Goal: Use online tool/utility: Utilize a website feature to perform a specific function

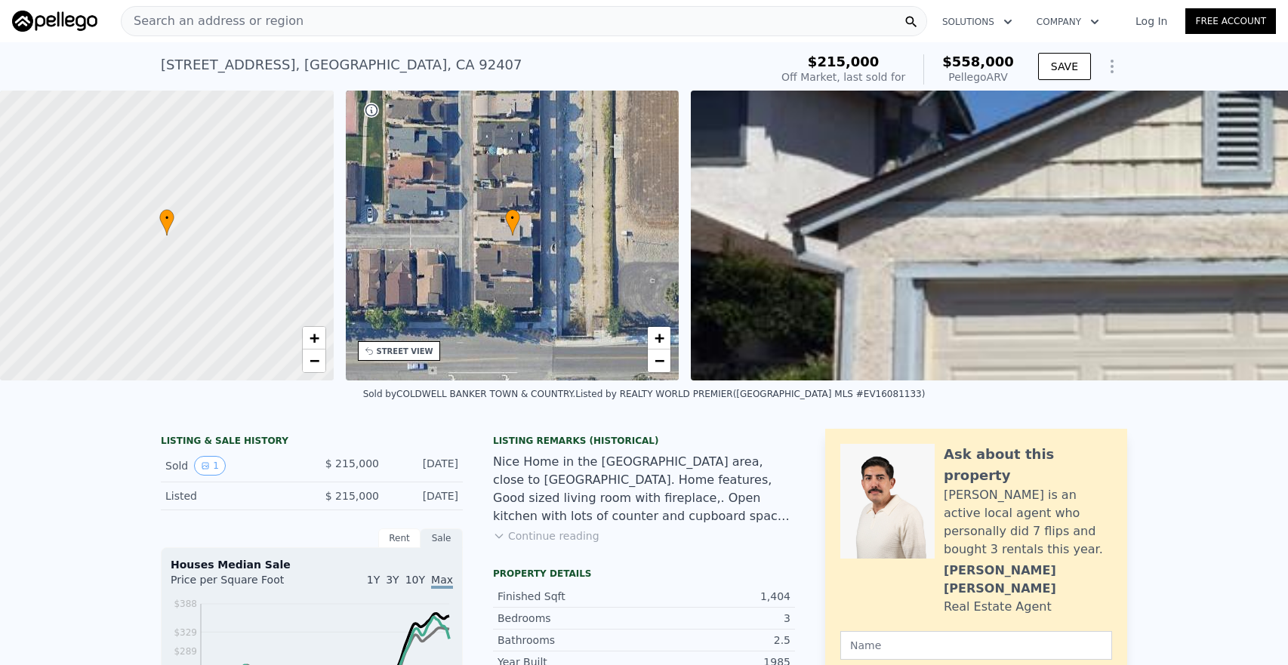
click at [400, 27] on div "Search an address or region" at bounding box center [524, 21] width 806 height 30
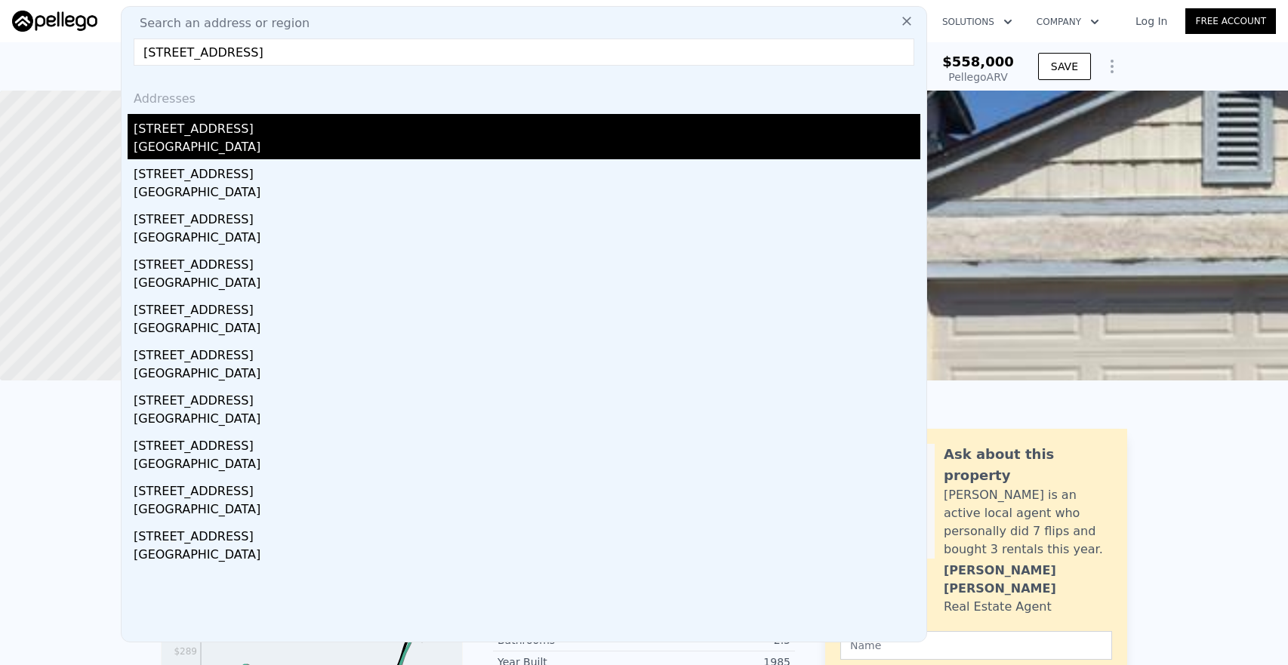
type input "[STREET_ADDRESS]"
click at [370, 130] on div "[STREET_ADDRESS]" at bounding box center [527, 126] width 787 height 24
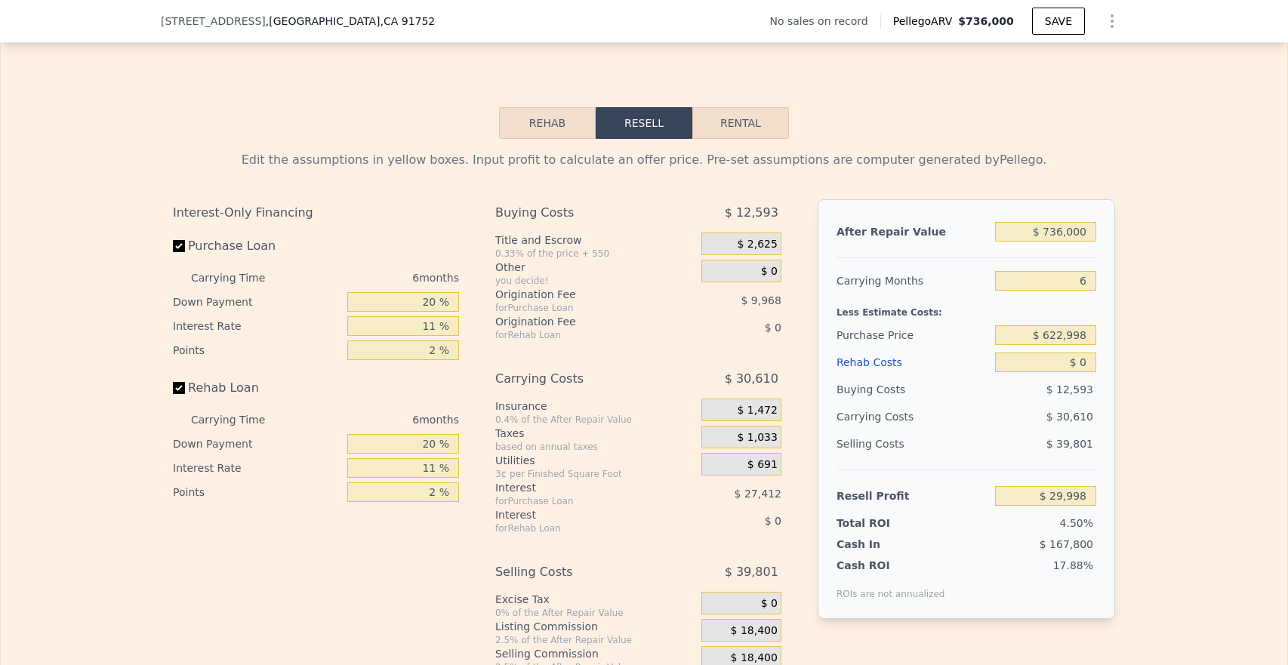
scroll to position [1988, 0]
click at [1041, 234] on input "$ 736,000" at bounding box center [1045, 231] width 101 height 20
type input "$ 6"
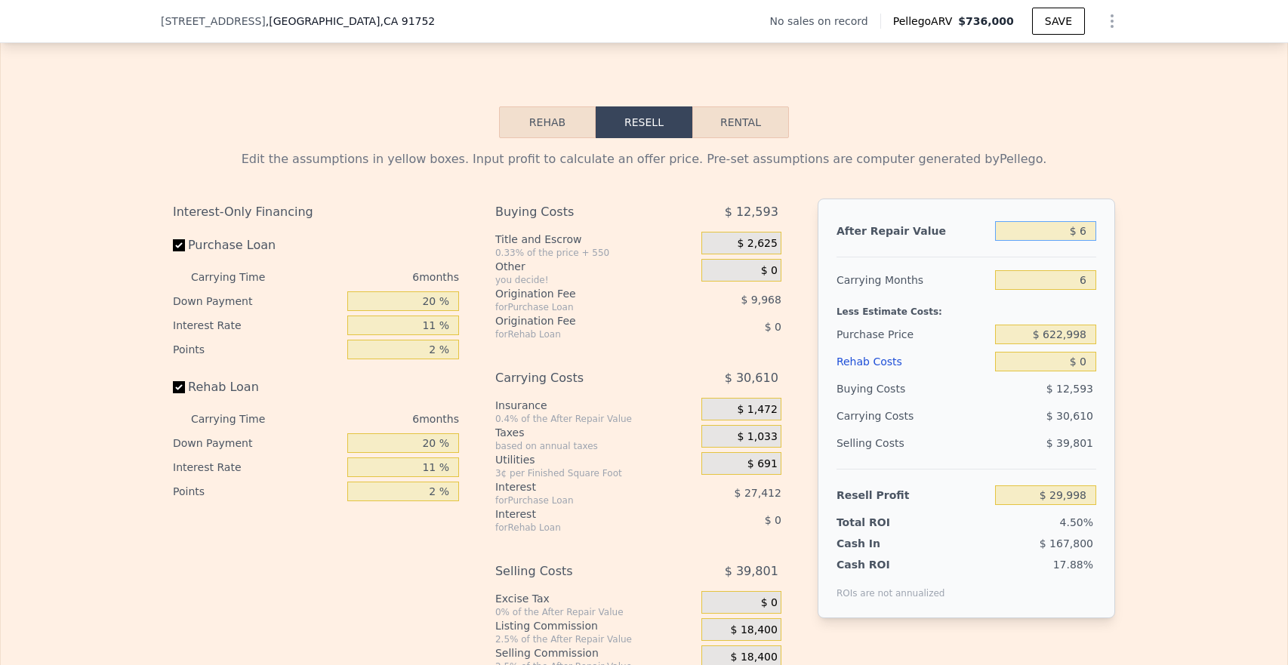
type input "-$ 665,273"
type input "$ 68"
type input "-$ 665,215"
type input "$ 680"
type input "-$ 664,636"
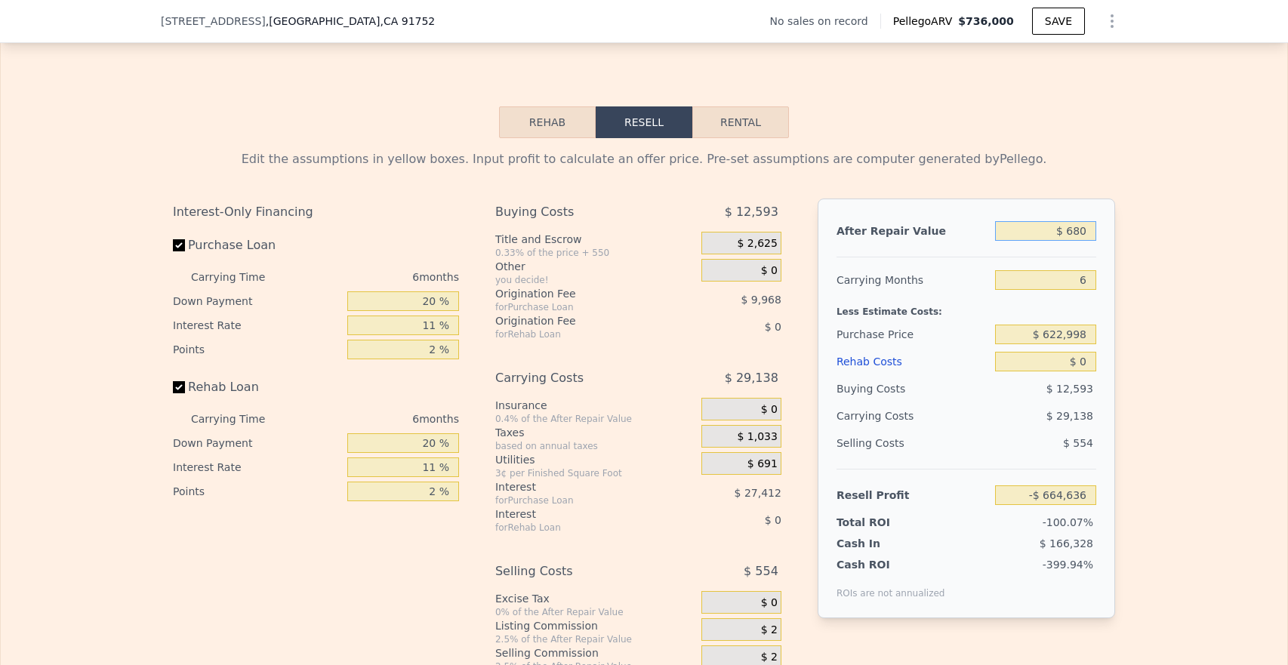
type input "$ 6,800"
type input "-$ 658,856"
type input "$ 68,000"
type input "-$ 601,041"
type input "$ 680,000"
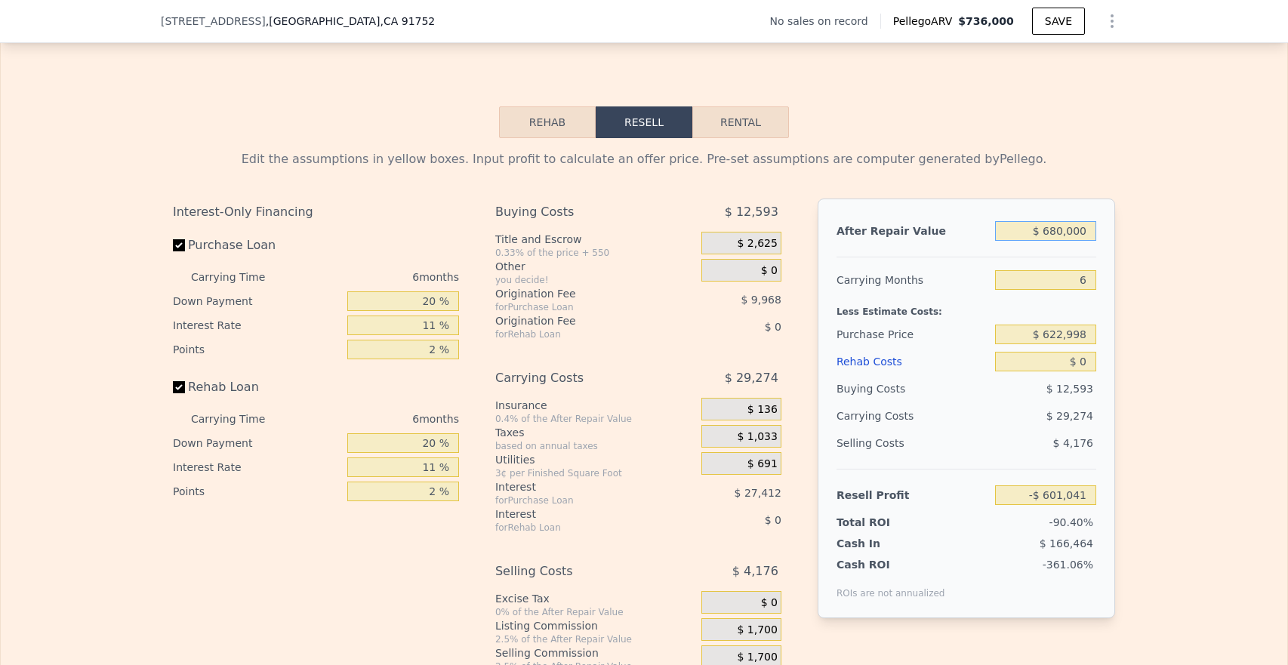
type input "-$ 22,903"
type input "$ 680,000"
type input "5"
type input "-$ 17,820"
type input "5"
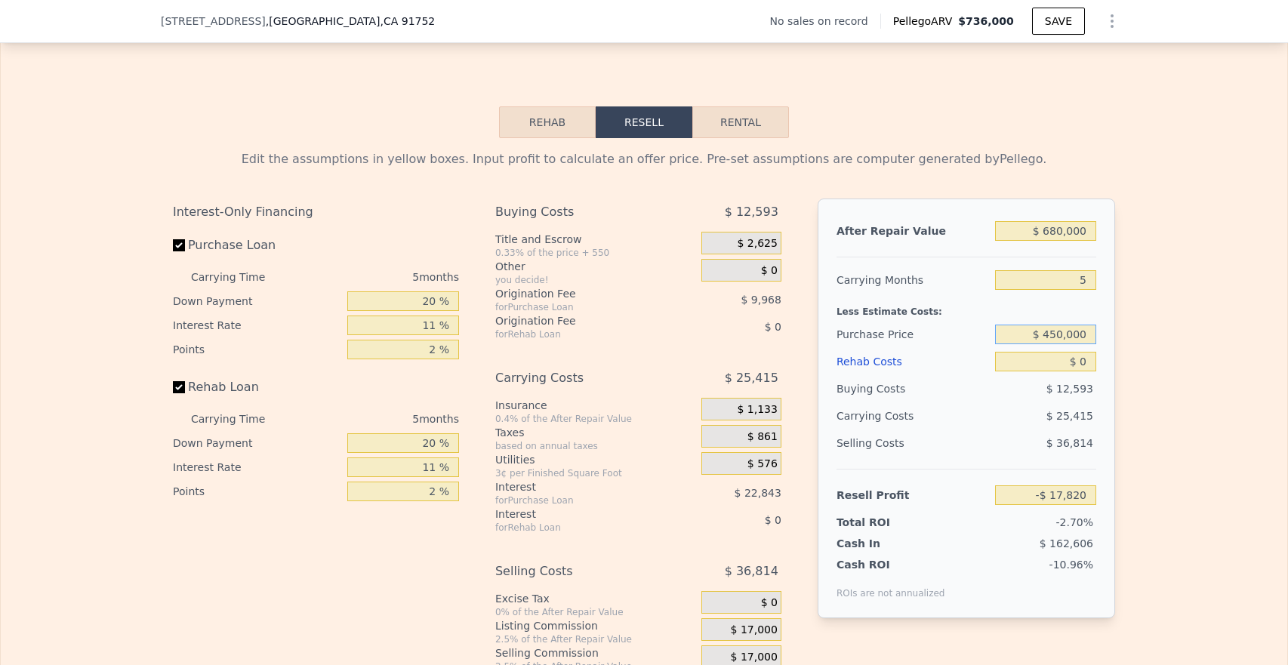
type input "$ 450,000"
type input "$ 164,867"
type input "$ 1"
type input "$ 164,866"
type input "$ 10"
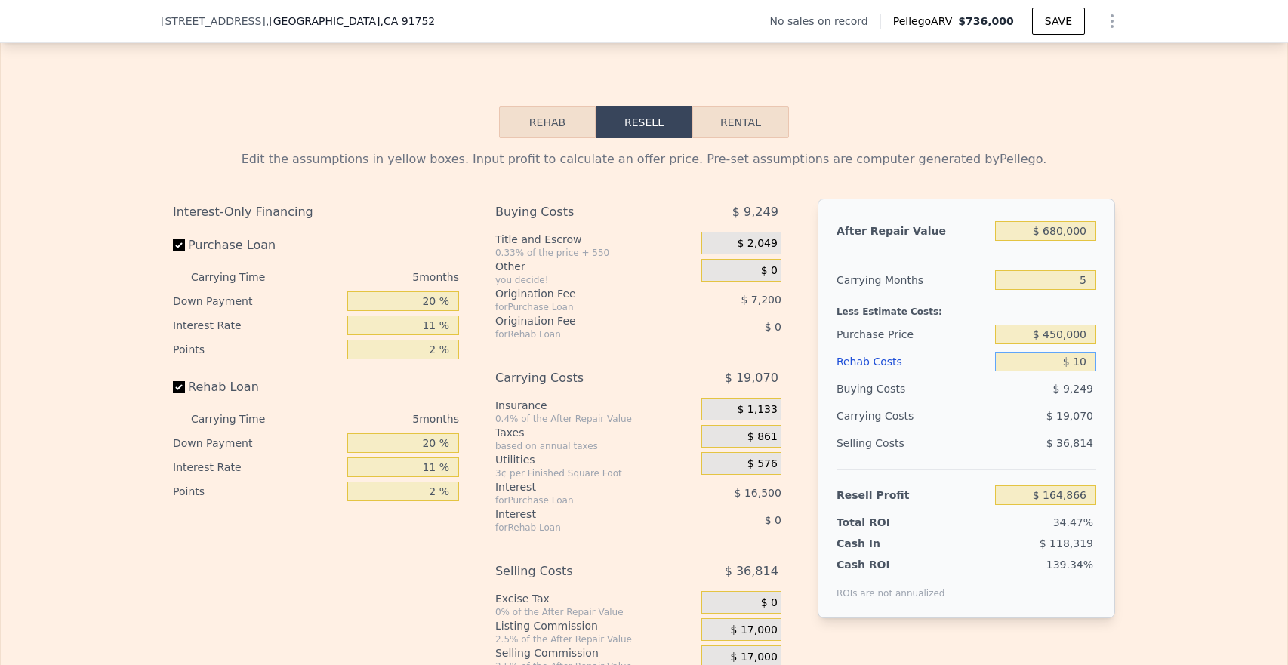
type input "$ 164,857"
type input "$ 100"
type input "$ 164,760"
type input "$ 1,000"
type input "$ 163,816"
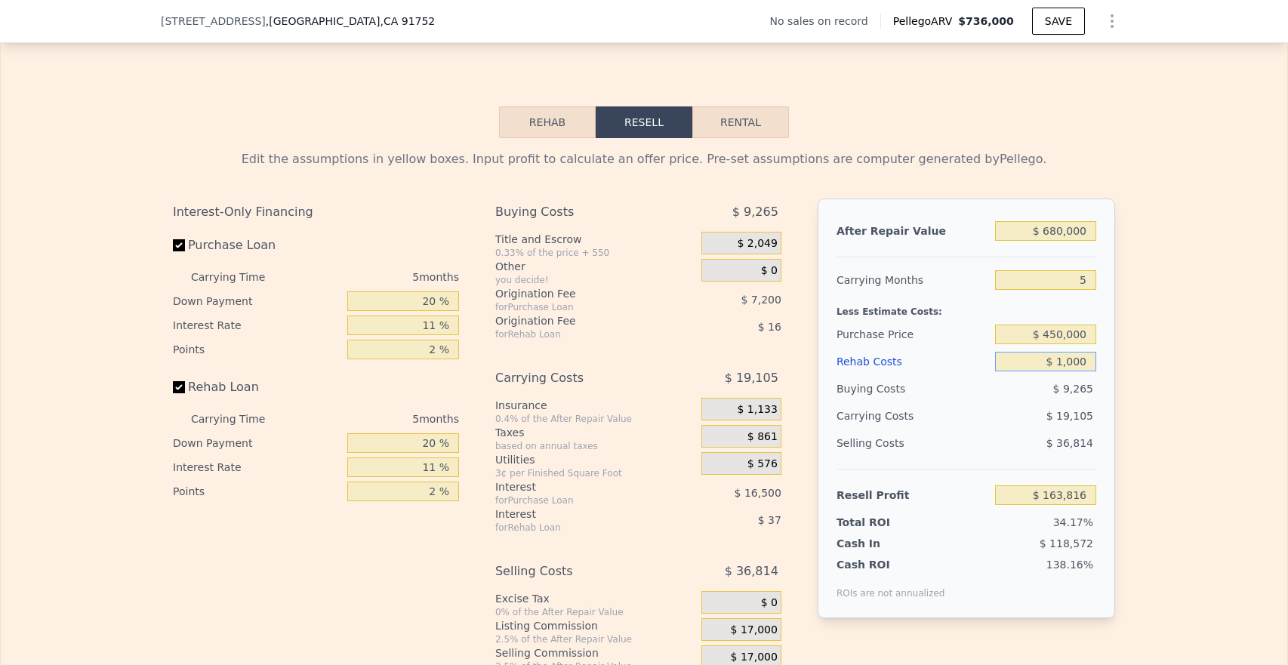
type input "$ 10,000"
type input "$ 154,342"
type input "$ 100,000"
type input "$ 59,602"
type input "$ 100,000"
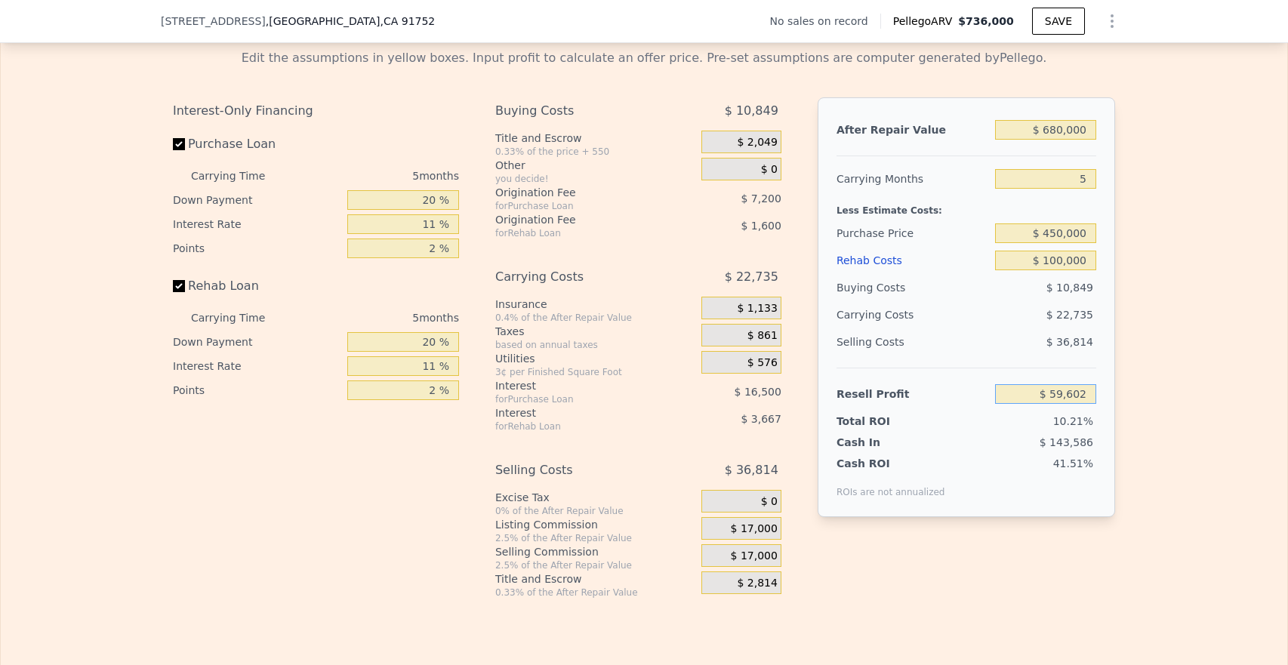
scroll to position [2115, 0]
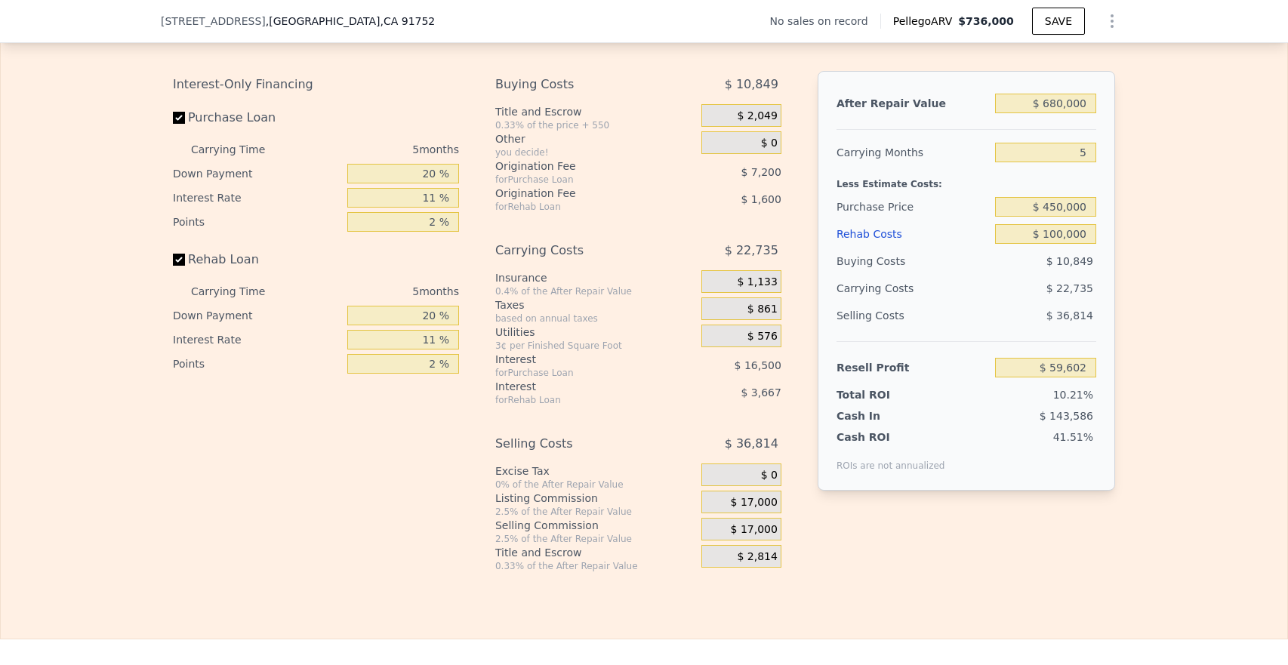
click at [766, 529] on span "$ 17,000" at bounding box center [754, 530] width 47 height 14
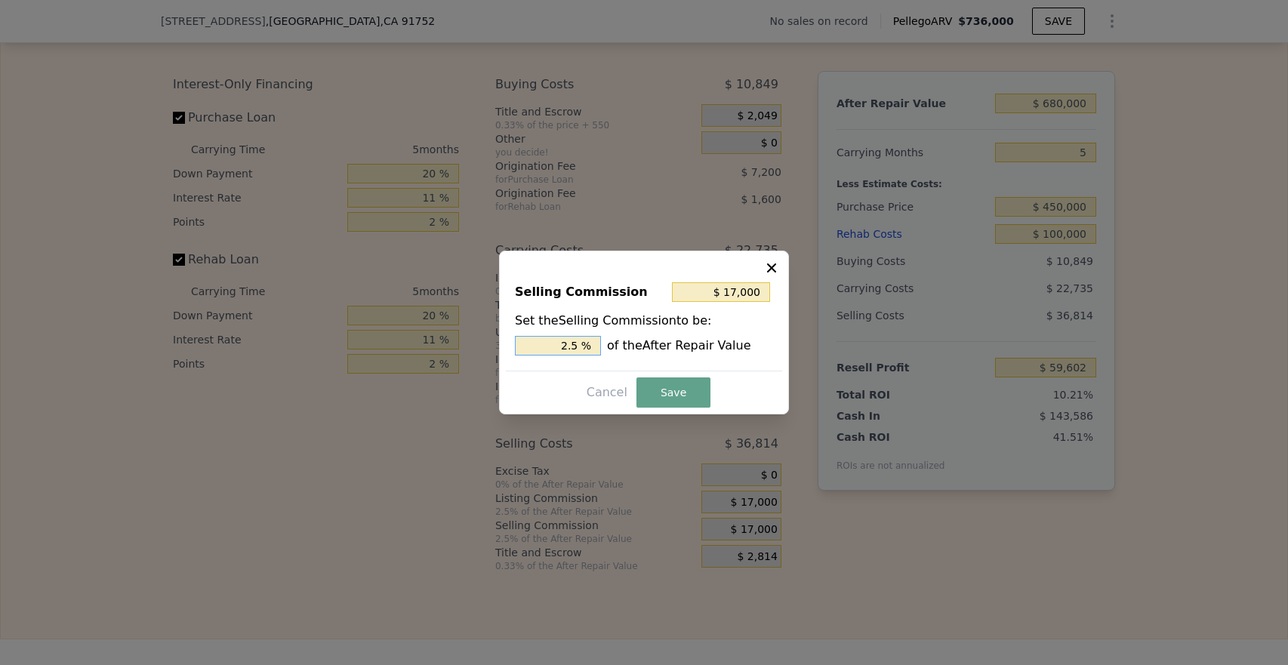
click at [559, 343] on input "2.5 %" at bounding box center [558, 346] width 86 height 20
type input "$ 0"
type input "0 %"
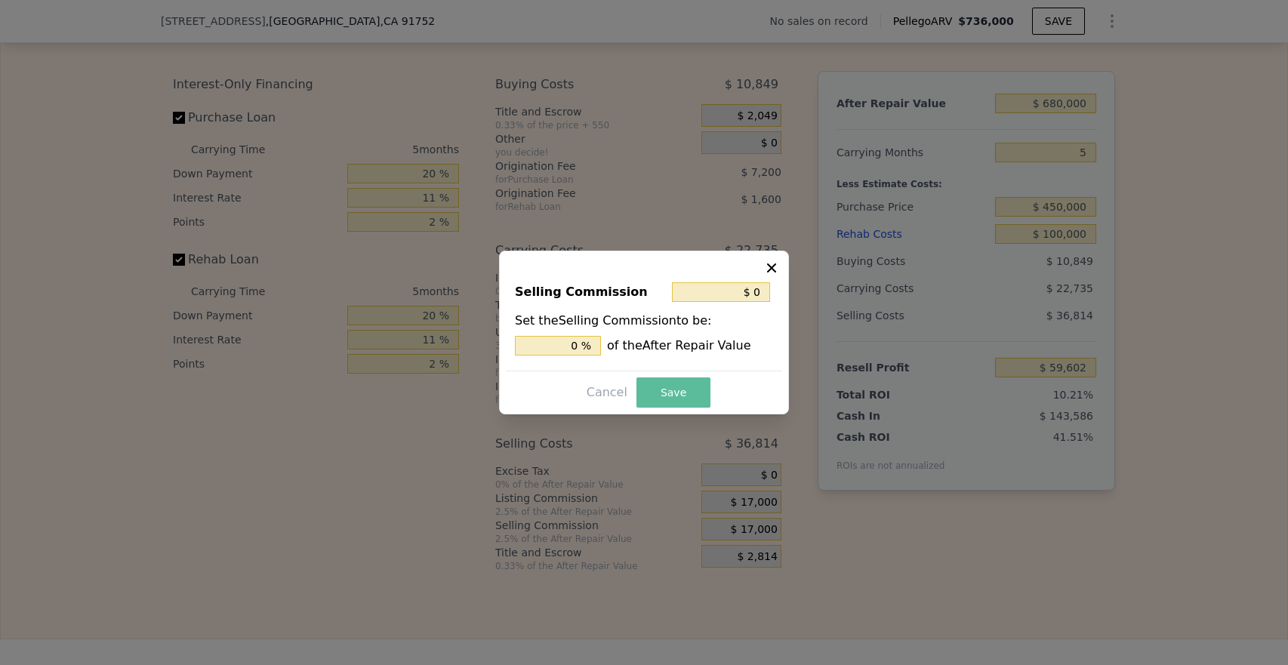
click at [677, 389] on button "Save" at bounding box center [673, 392] width 74 height 30
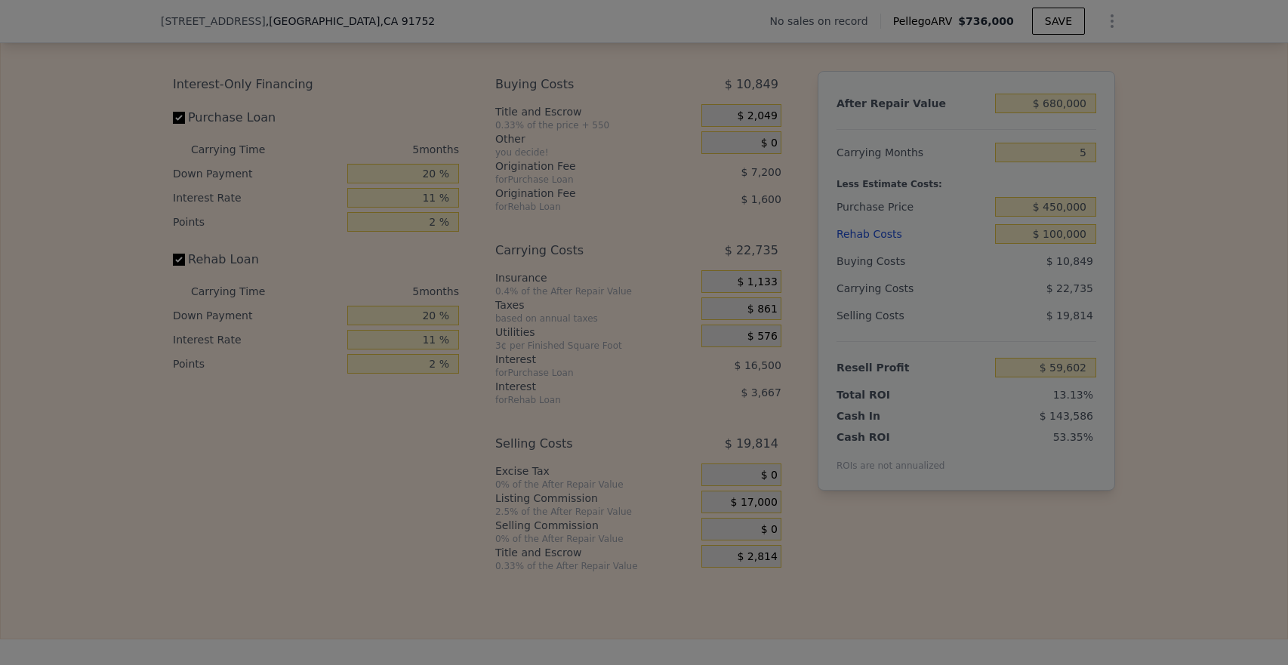
type input "$ 76,602"
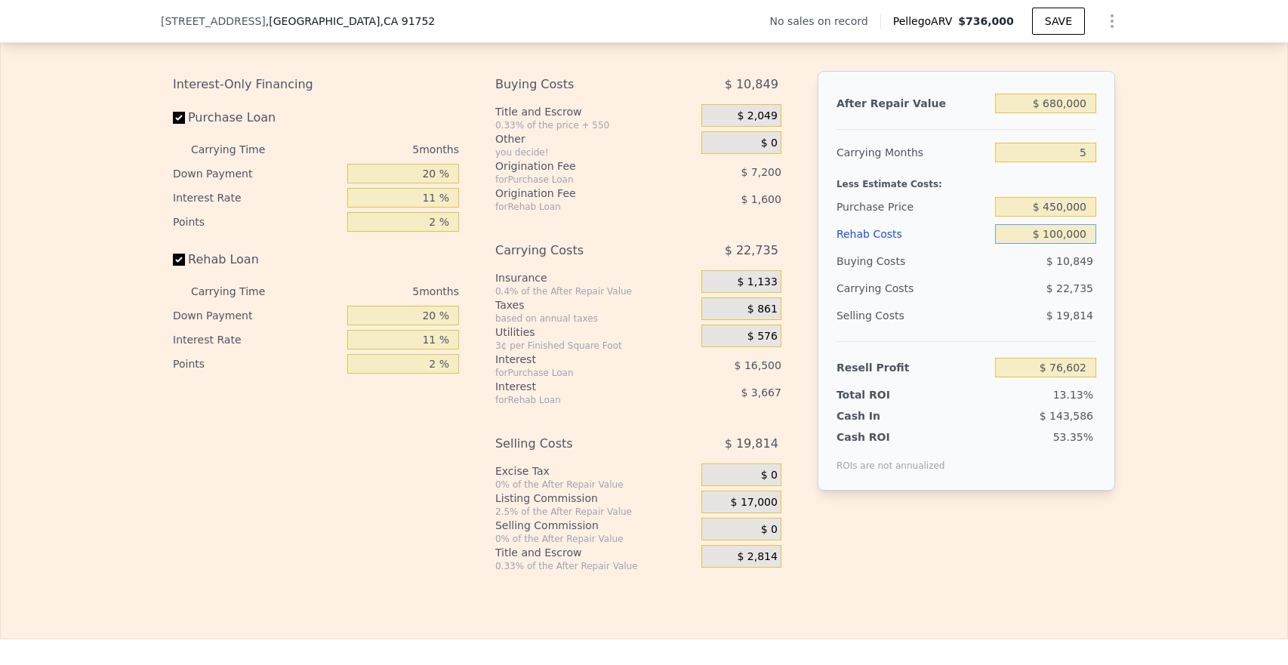
click at [1063, 231] on input "$ 100,000" at bounding box center [1045, 234] width 101 height 20
type input "$ 7"
type input "$ 181,860"
type input "$ 75"
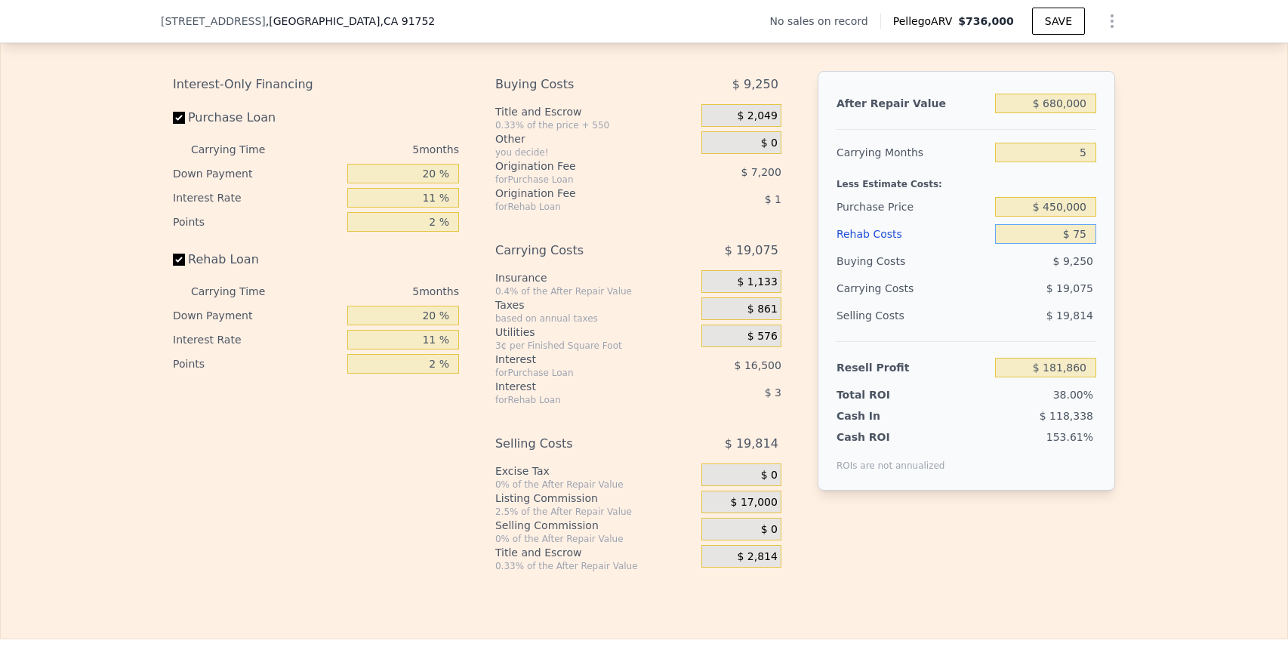
type input "$ 181,786"
type input "$ 750"
type input "$ 181,075"
type input "$ 7,500"
type input "$ 173,972"
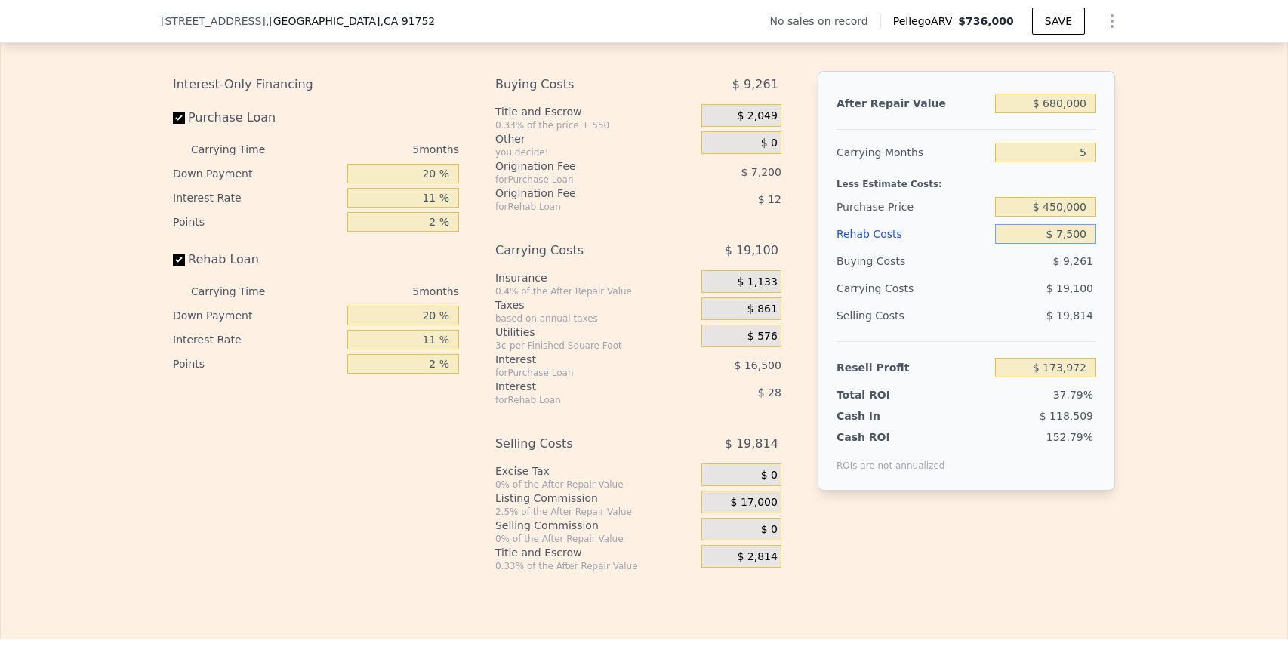
type input "$ 75,000"
type input "$ 102,917"
click at [1058, 275] on div "$ 21,820" at bounding box center [1016, 288] width 159 height 27
click at [1064, 233] on input "$ 75,000" at bounding box center [1045, 234] width 101 height 20
type input "$ 7,000"
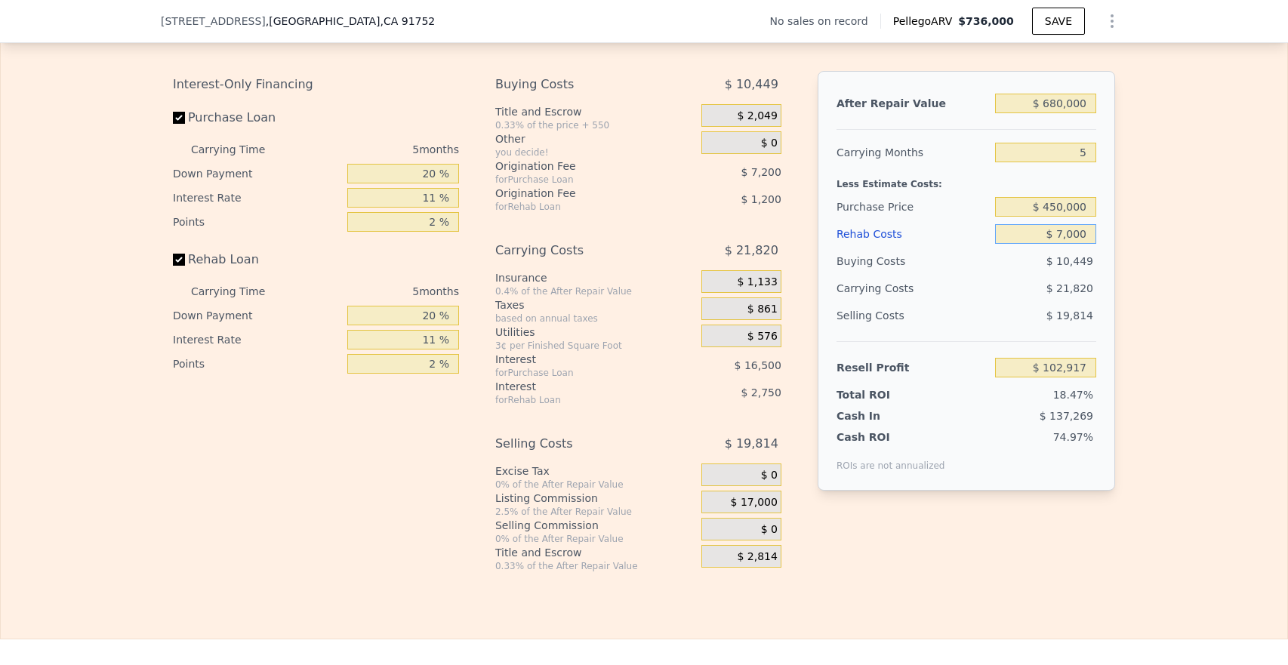
type input "$ 174,500"
type input "$ 000"
type input "$ 181,867"
type input "$ 8,000"
type input "$ 173,444"
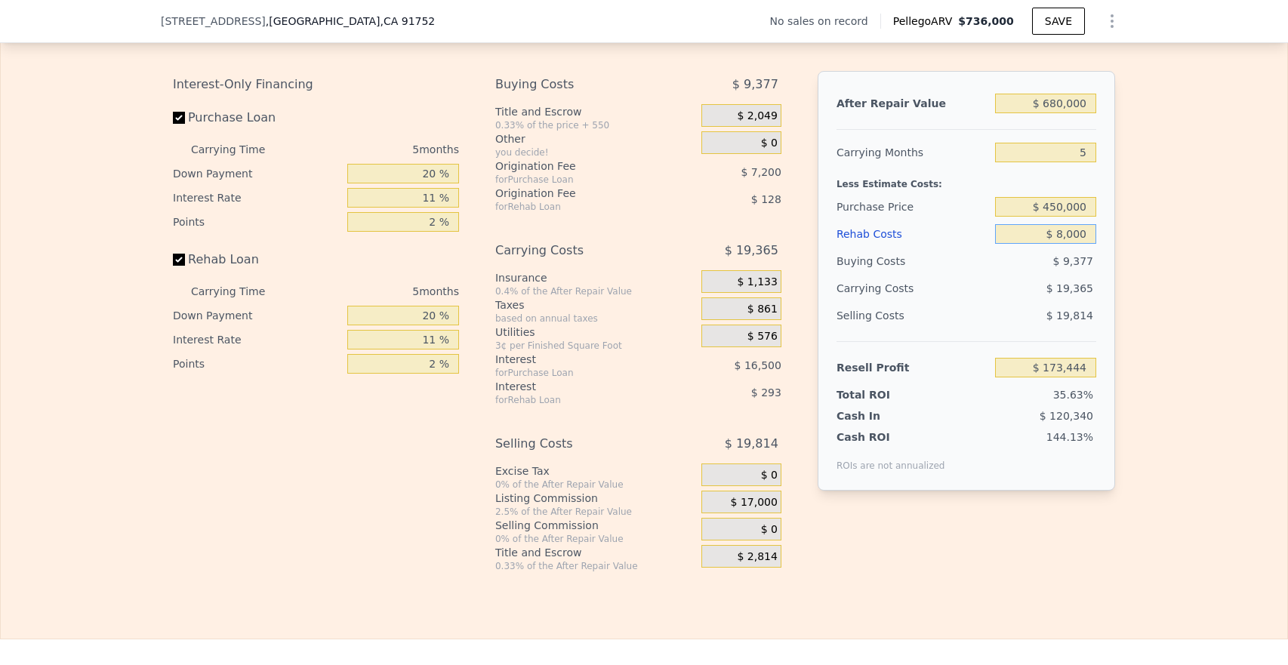
type input "$ 80,000"
type input "$ 97,652"
type input "$ 80,000"
click at [1036, 314] on div "$ 19,814" at bounding box center [1046, 315] width 102 height 27
click at [729, 286] on div "$ 1,133" at bounding box center [741, 281] width 80 height 23
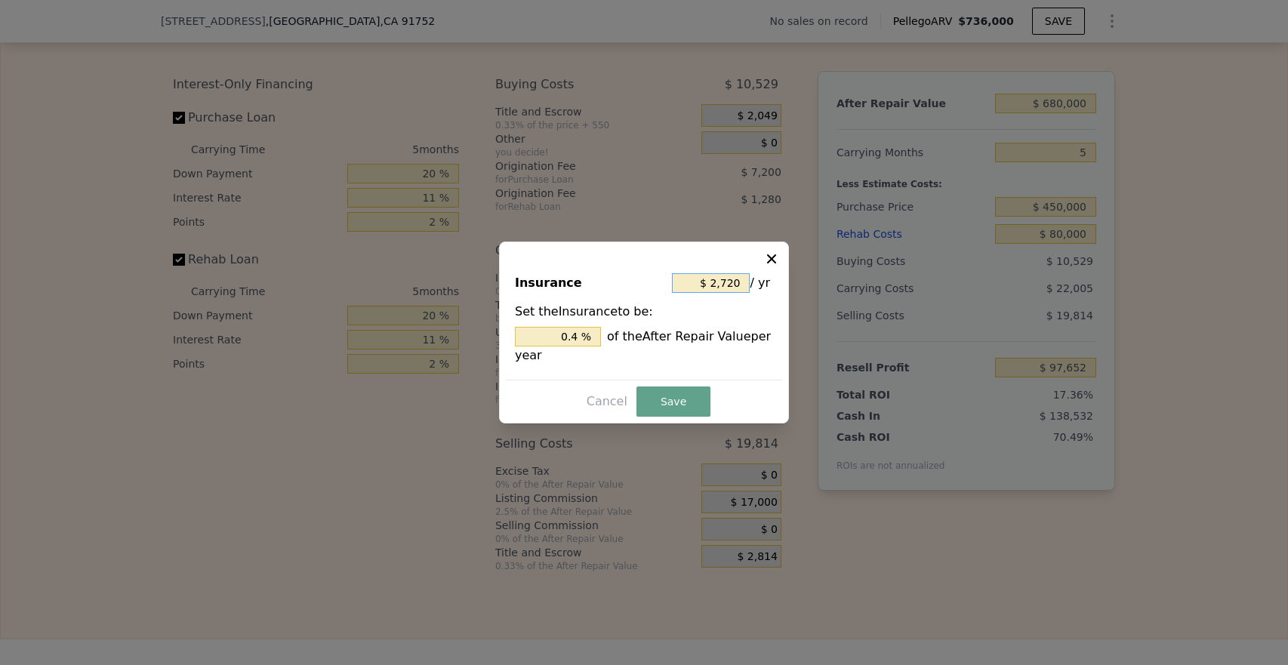
drag, startPoint x: 713, startPoint y: 285, endPoint x: 765, endPoint y: 285, distance: 51.3
click at [765, 285] on div "$ 2,720 / yr" at bounding box center [722, 282] width 101 height 27
type input "$ 4"
type input "0.001 %"
type input "$ 40"
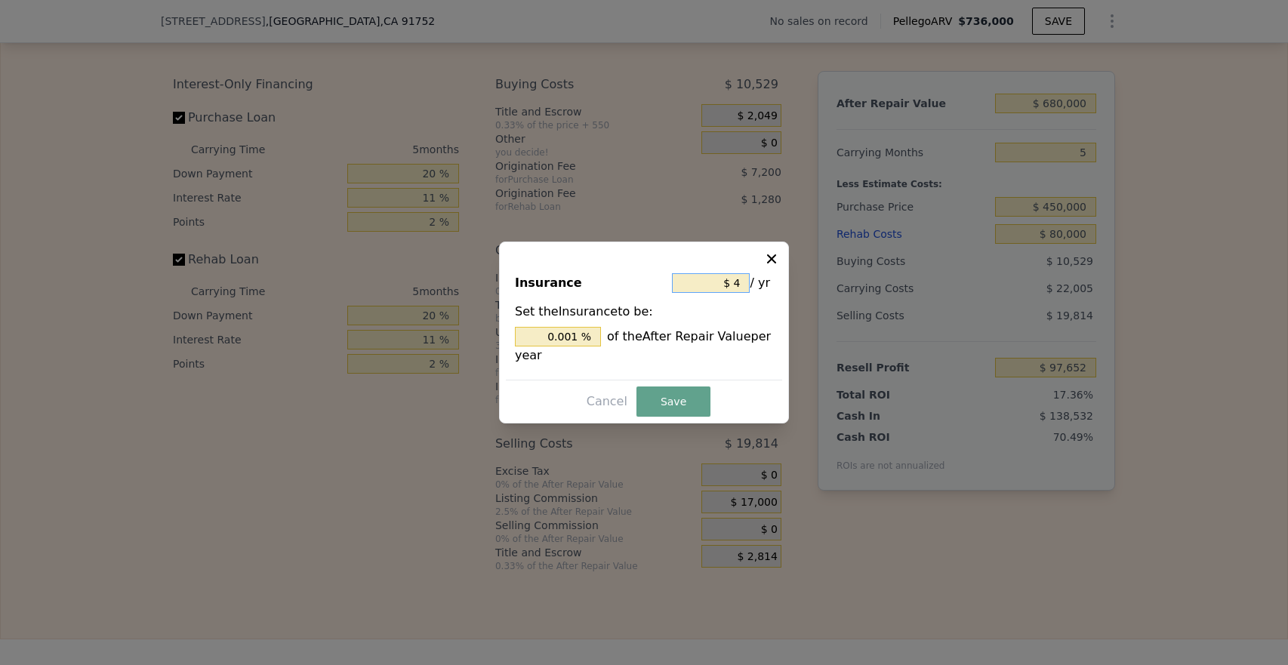
type input "0.006 %"
type input "$ 400"
type input "0.059 %"
type input "$ 4,000"
type input "0.588 %"
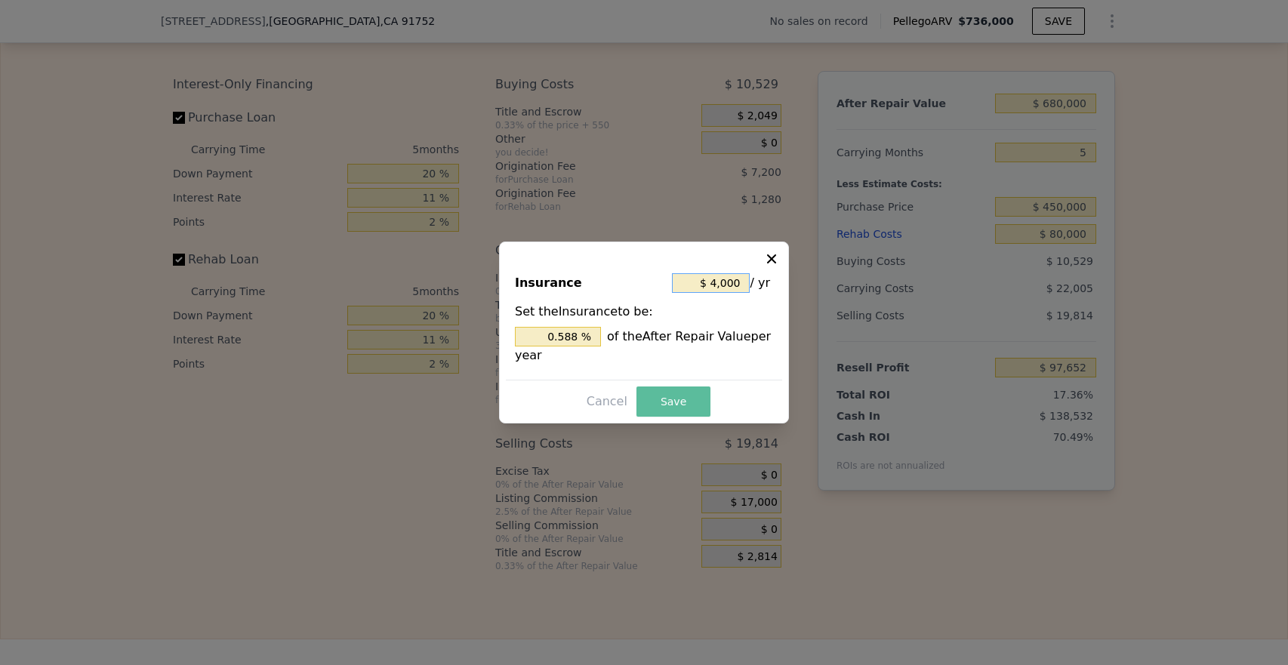
type input "$ 4,000"
click at [679, 402] on button "Save" at bounding box center [673, 401] width 74 height 30
type input "$ 97,118"
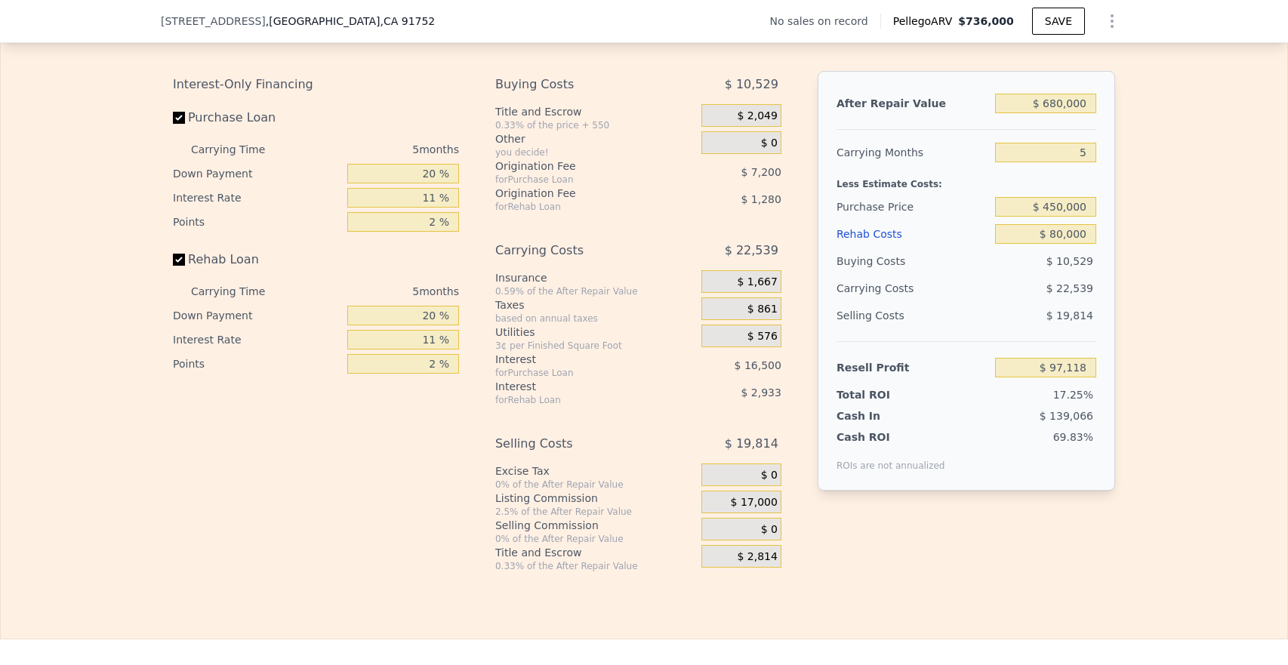
click at [738, 554] on div "$ 2,814" at bounding box center [741, 556] width 80 height 23
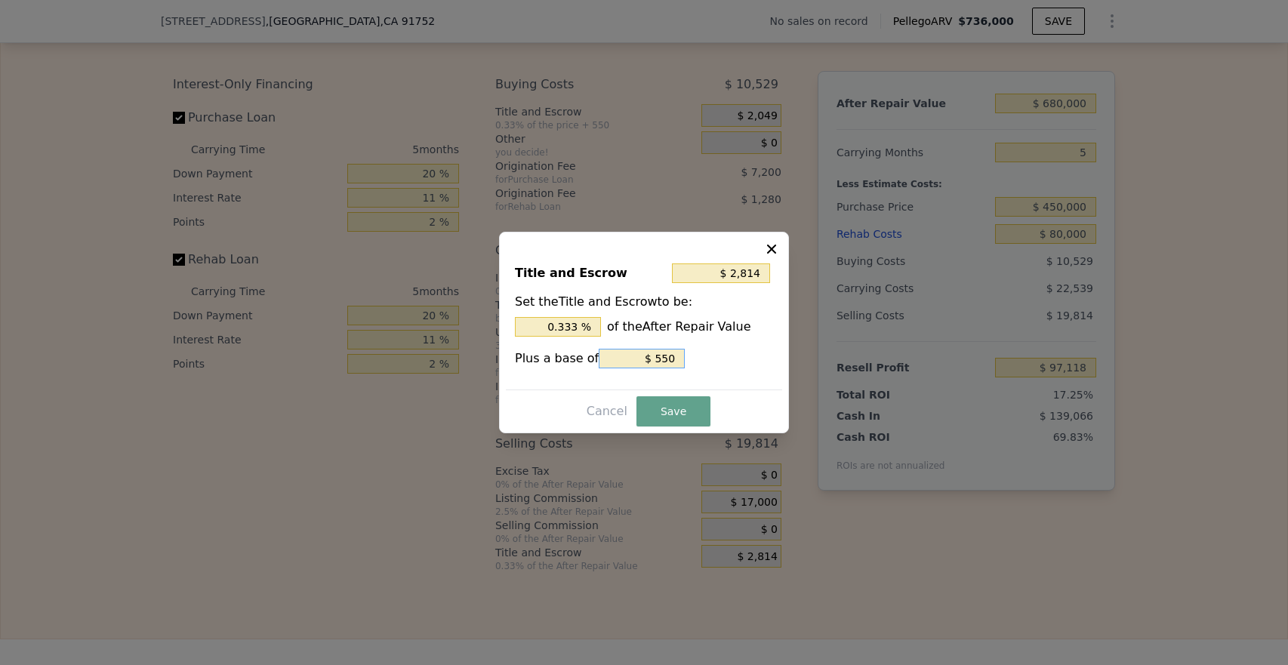
drag, startPoint x: 651, startPoint y: 355, endPoint x: 730, endPoint y: 356, distance: 79.3
click at [671, 355] on input "$ 550" at bounding box center [642, 359] width 86 height 20
type input "$ 2,266"
type input "$ 2"
type input "$ 2,284"
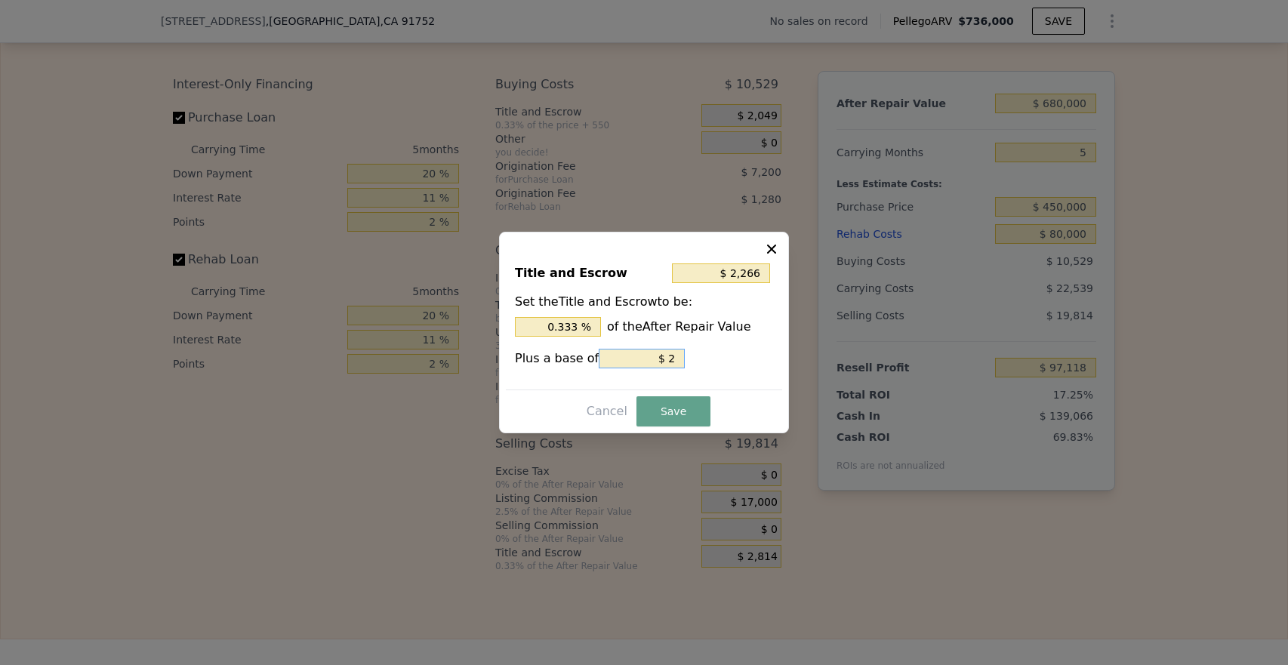
type input "$ 20"
type input "$ 2,464"
type input "$ 200"
type input "$ 4,264"
type input "$ 2,000"
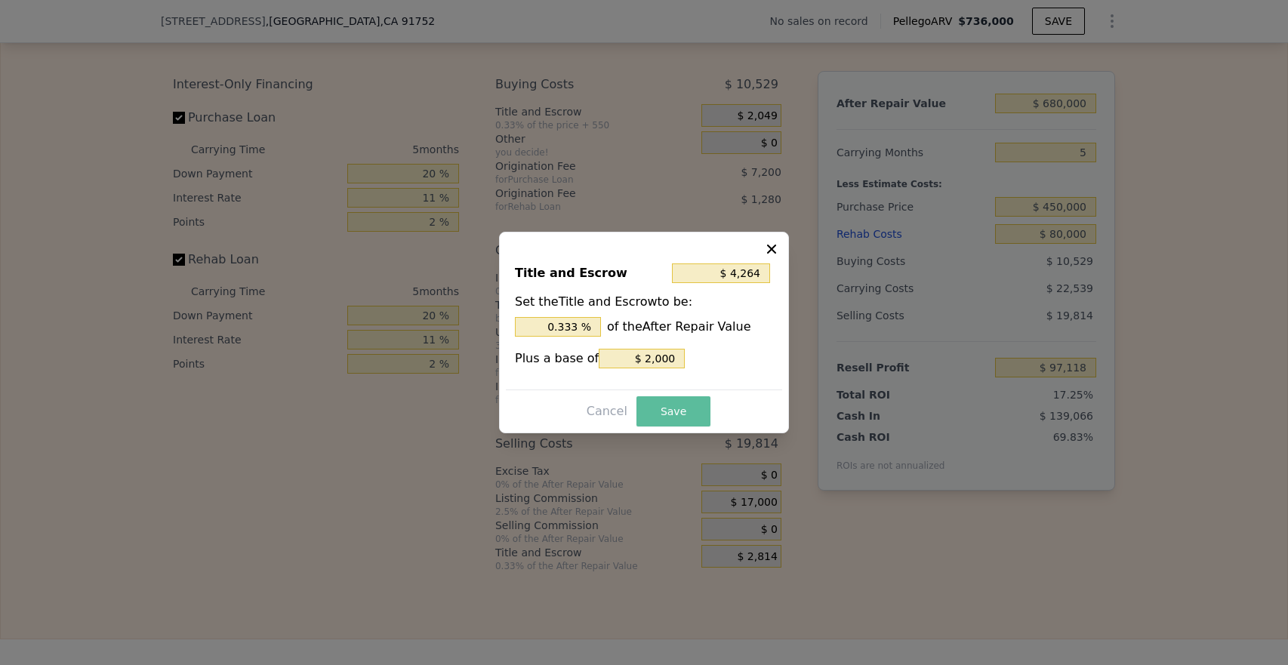
click at [676, 414] on button "Save" at bounding box center [673, 411] width 74 height 30
type input "$ 95,668"
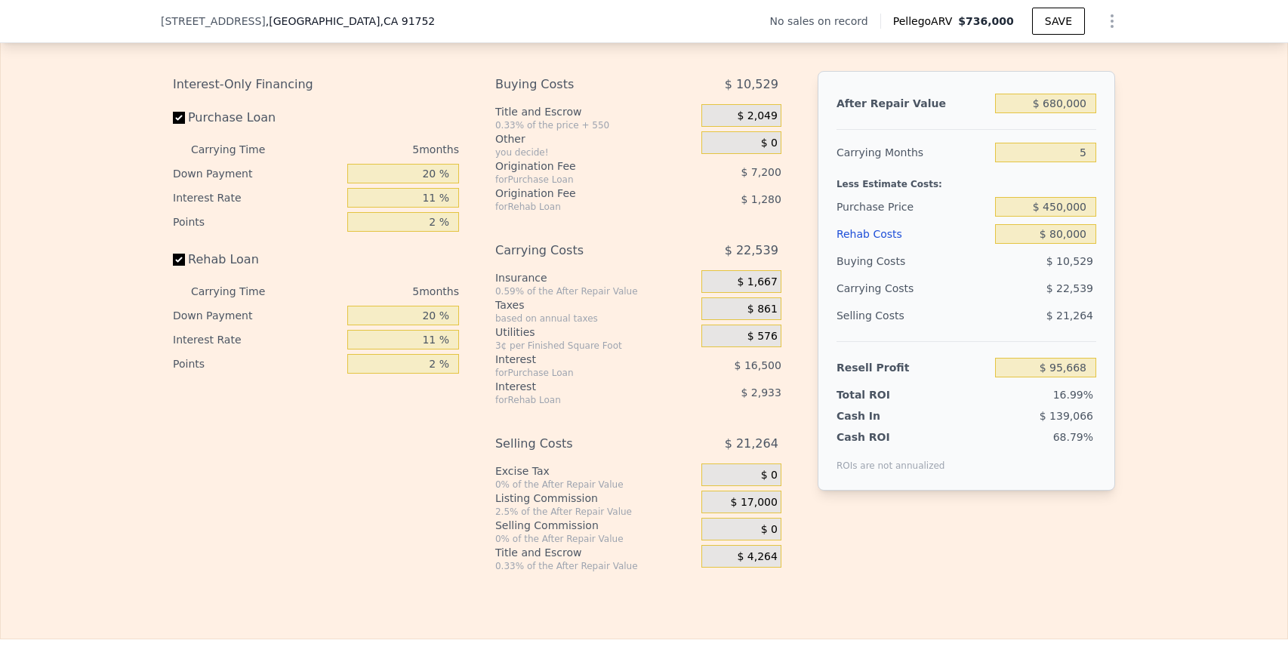
click at [740, 112] on span "$ 2,049" at bounding box center [757, 116] width 40 height 14
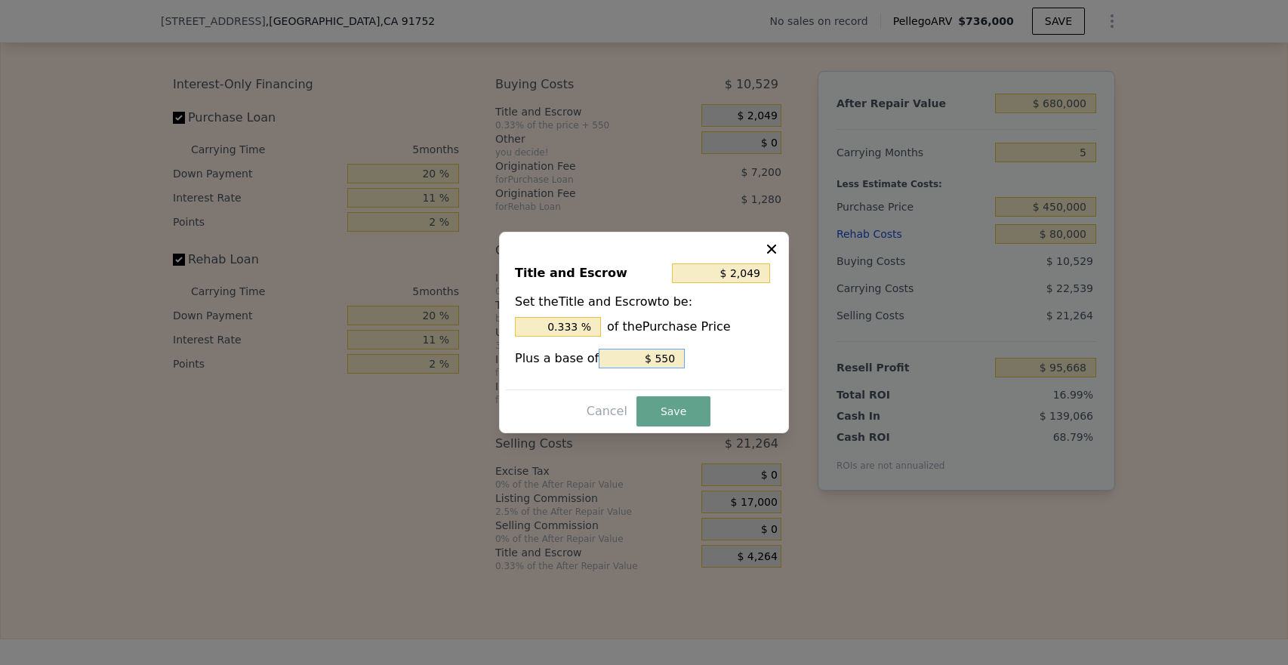
drag, startPoint x: 651, startPoint y: 360, endPoint x: 728, endPoint y: 360, distance: 77.0
click at [728, 360] on div "Plus a base of $ 550" at bounding box center [644, 359] width 258 height 20
type input "$ 1,501"
type input "$ 2"
type input "$ 1,519"
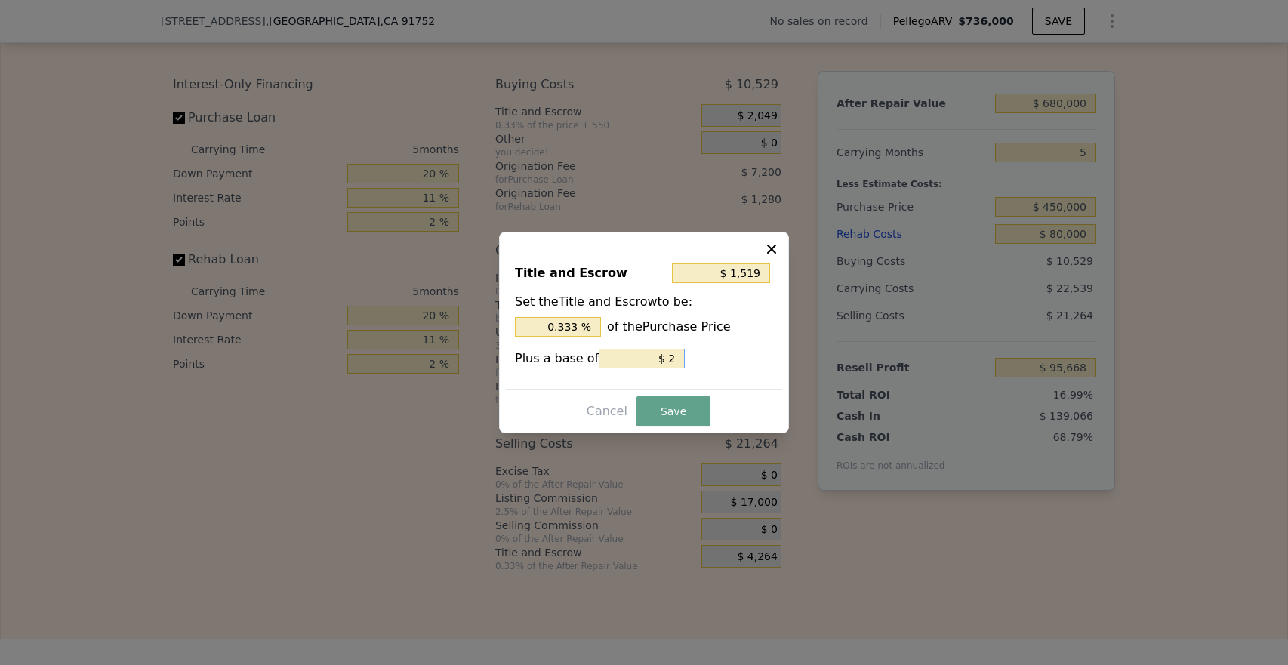
type input "$ 20"
type input "$ 1,699"
type input "$ 200"
type input "$ 3,499"
type input "$ 2,000"
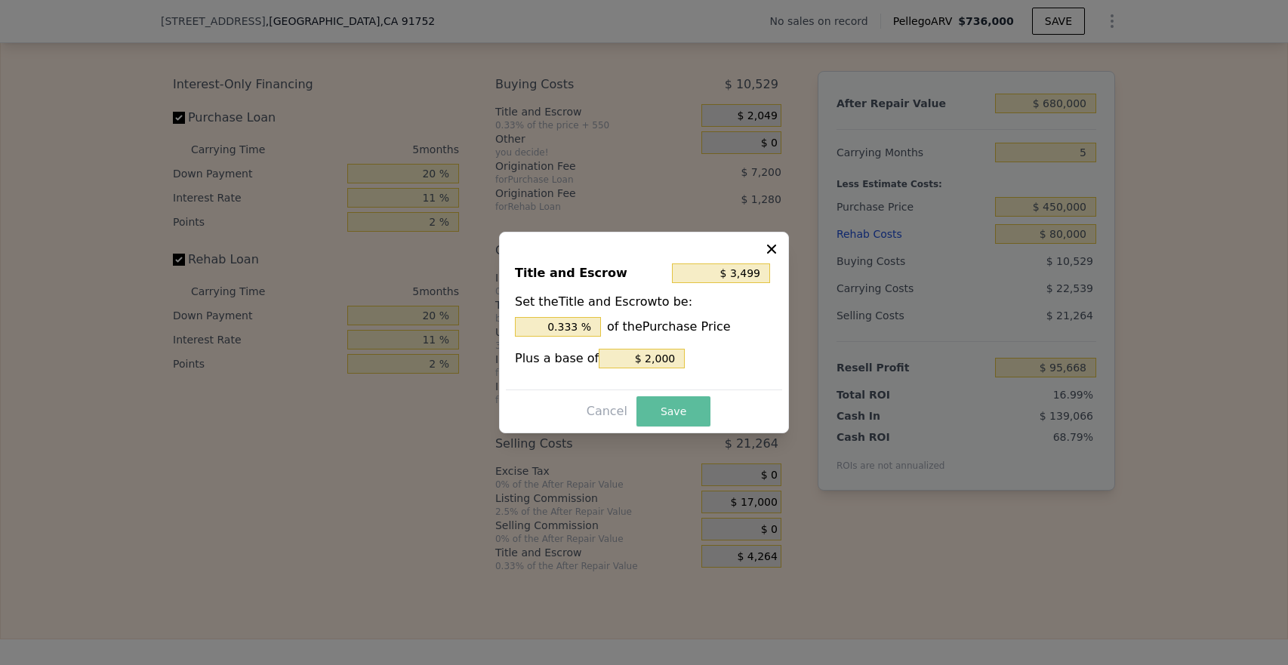
click at [664, 411] on button "Save" at bounding box center [673, 411] width 74 height 30
type input "$ 94,218"
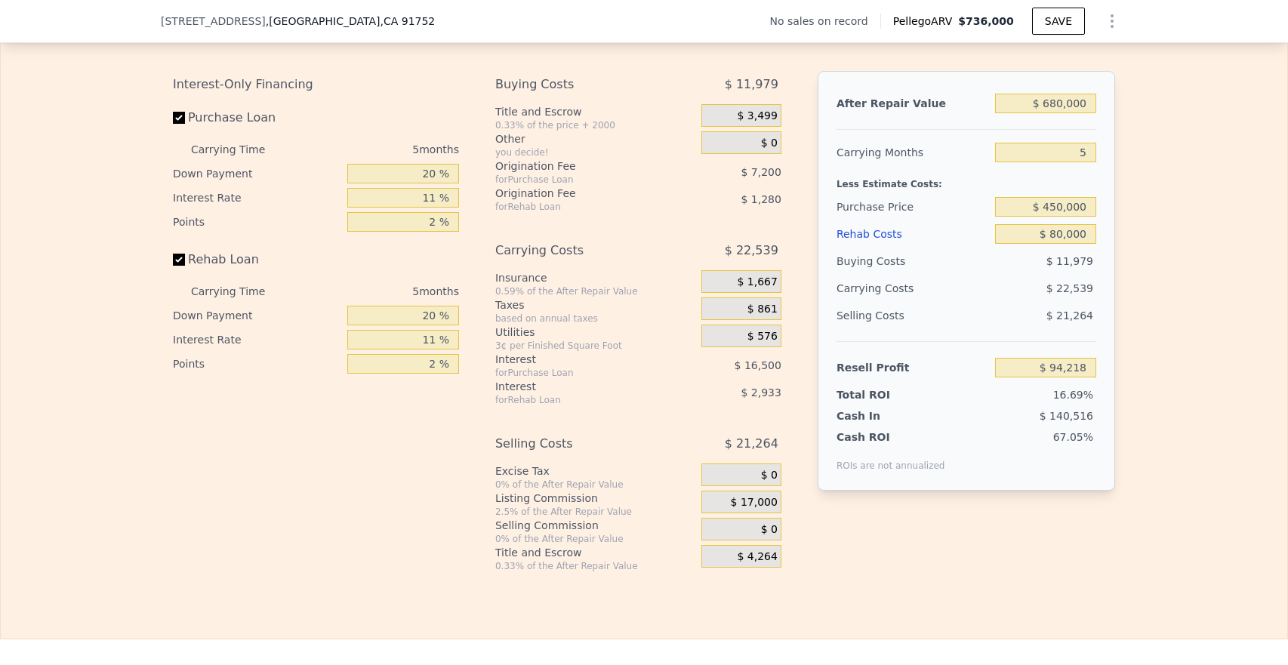
click at [756, 139] on div "$ 0" at bounding box center [741, 142] width 80 height 23
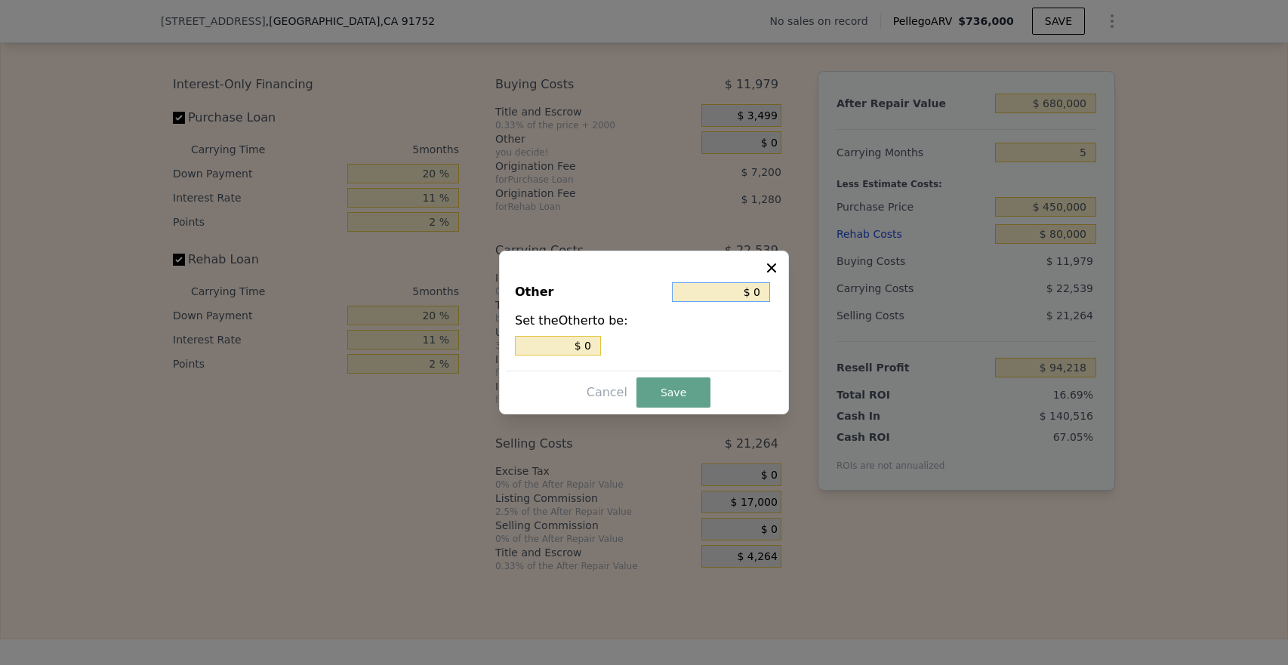
drag, startPoint x: 756, startPoint y: 293, endPoint x: 779, endPoint y: 293, distance: 23.4
click at [776, 293] on div "Other $ 0 Set the Other to be: $ 0" at bounding box center [644, 319] width 276 height 101
type input "$ 4"
type input "$ 40"
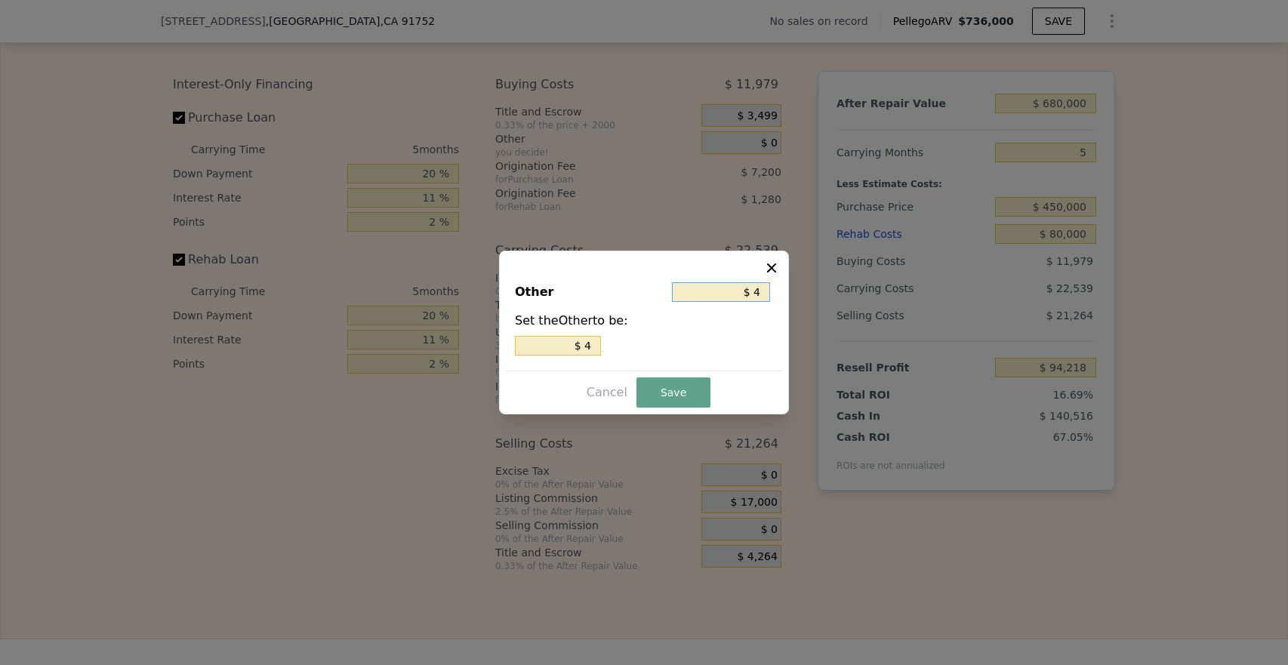
type input "$ 40"
type input "$ 400"
type input "$ 4,000"
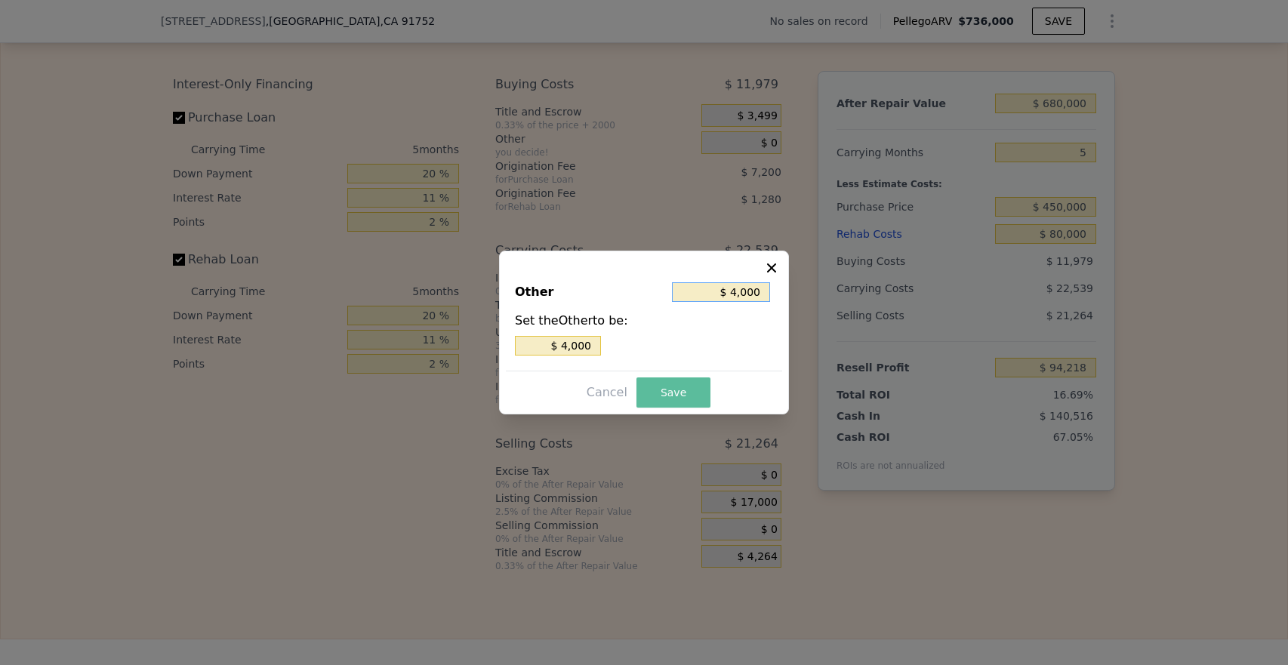
type input "$ 4,000"
click at [677, 384] on button "Save" at bounding box center [673, 392] width 74 height 30
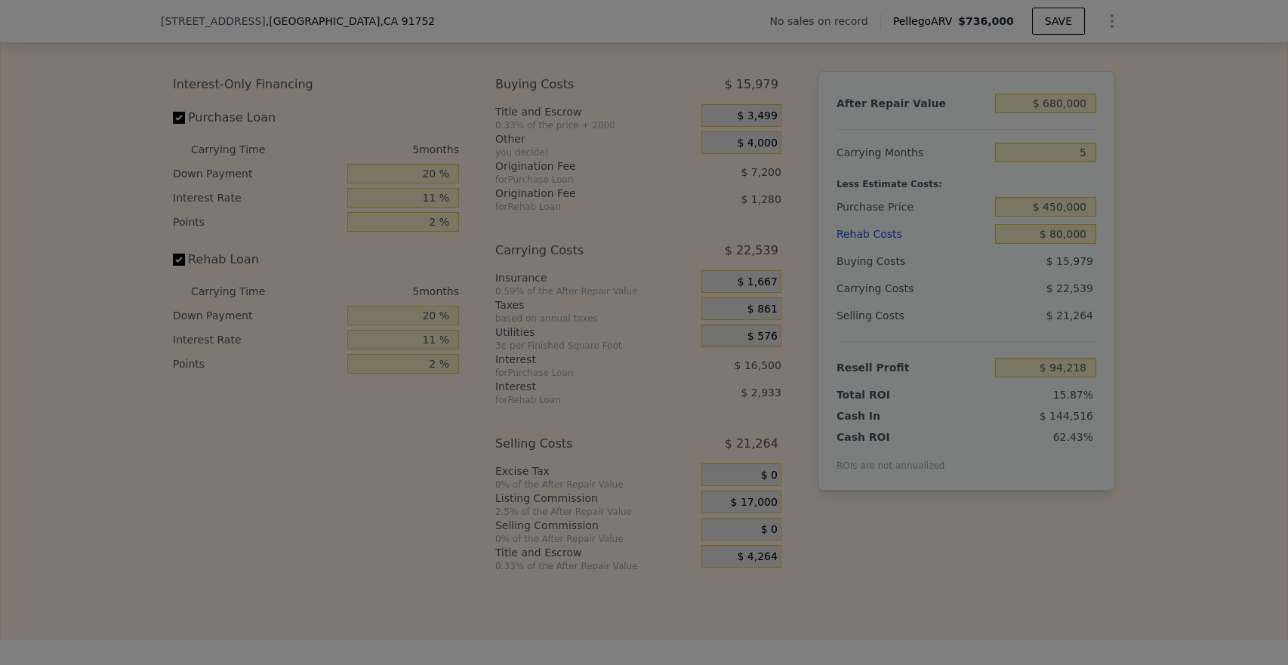
type input "$ 90,218"
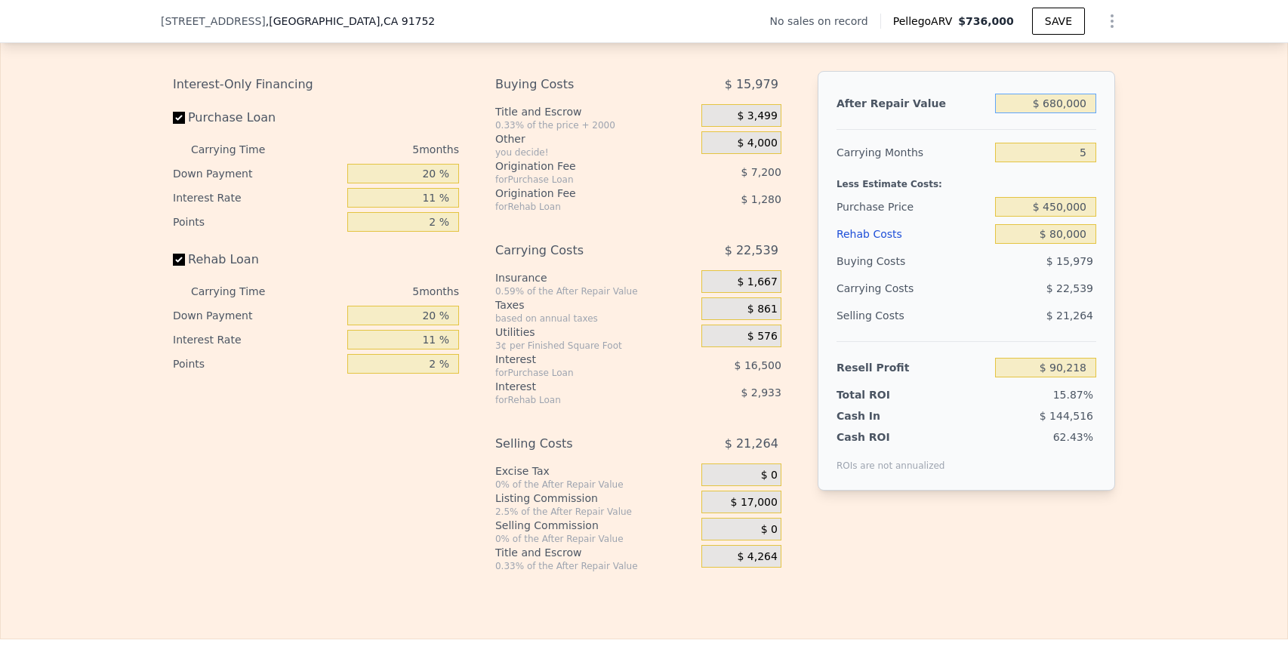
click at [1057, 107] on input "$ 680,000" at bounding box center [1045, 104] width 101 height 20
type input "$ 60,000"
type input "-$ 510,698"
type input "$ 670,000"
type input "$ 80,526"
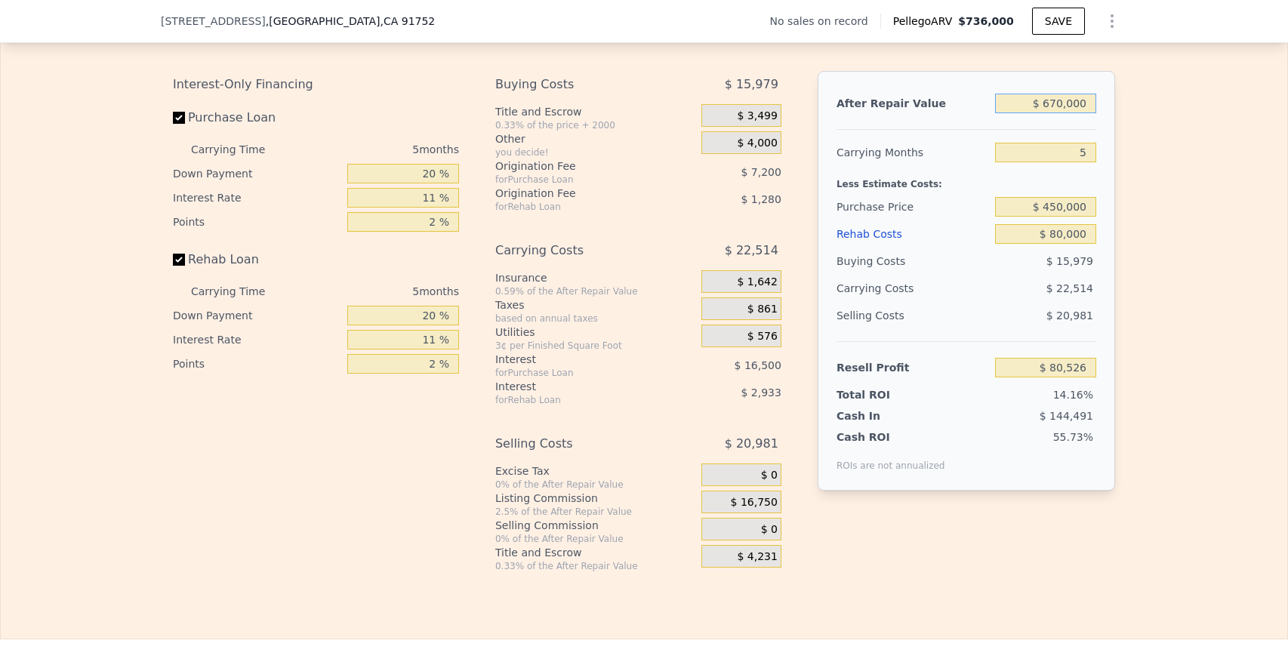
type input "$ 670,000"
click at [1101, 128] on div "After Repair Value $ 670,000 Carrying Months 5 Less Estimate Costs: Purchase Pr…" at bounding box center [966, 281] width 297 height 420
click at [1058, 207] on input "$ 450,000" at bounding box center [1045, 207] width 101 height 20
type input "$ 470,000"
click at [1099, 229] on div "After Repair Value $ 670,000 Carrying Months 5 Less Estimate Costs: Purchase Pr…" at bounding box center [966, 281] width 297 height 420
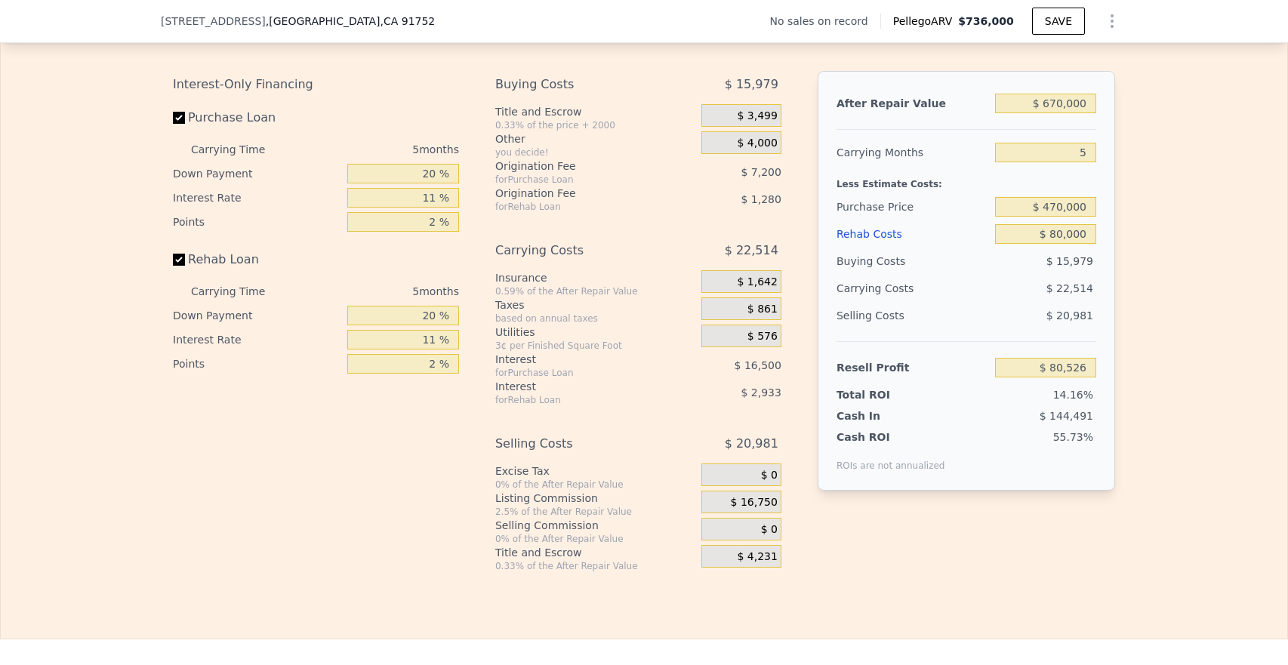
type input "$ 59,405"
click at [1062, 208] on input "$ 470,000" at bounding box center [1045, 207] width 101 height 20
type input "$ 475,000"
click at [1101, 208] on div "After Repair Value $ 670,000 Carrying Months 5 Less Estimate Costs: Purchase Pr…" at bounding box center [966, 281] width 297 height 420
type input "$ 54,128"
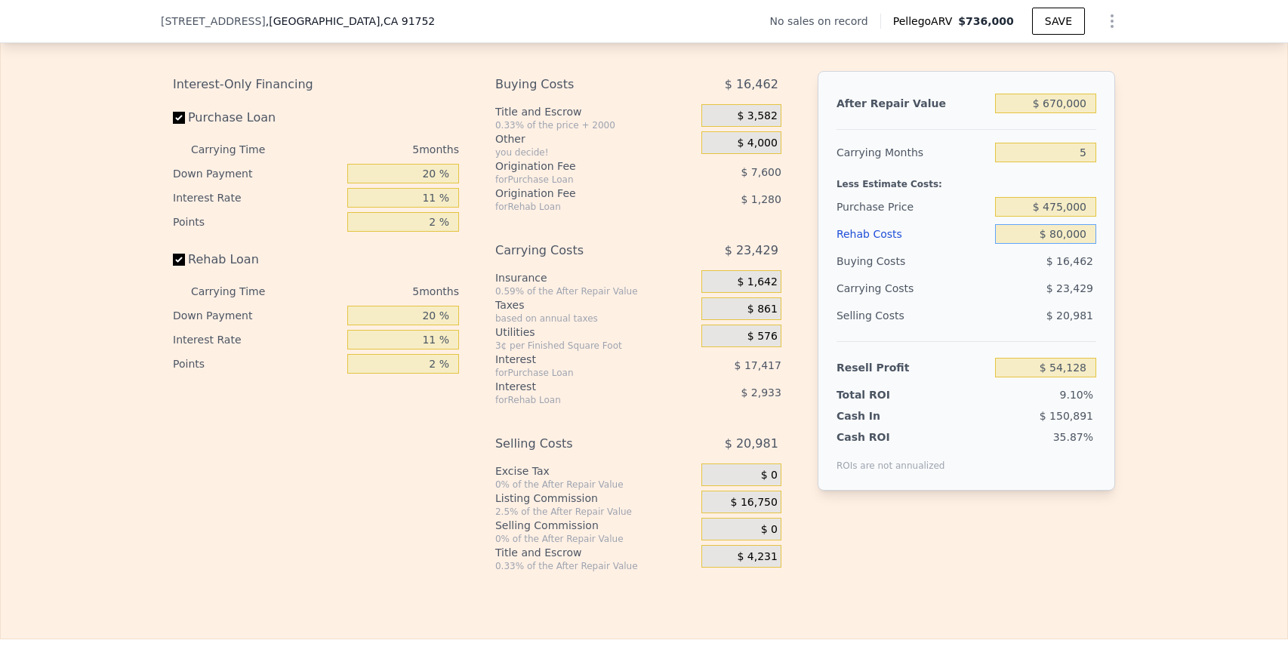
click at [1066, 234] on input "$ 80,000" at bounding box center [1045, 234] width 101 height 20
type input "$ 8,000"
type input "$ 129,920"
type input "$ 83,000"
type input "$ 50,970"
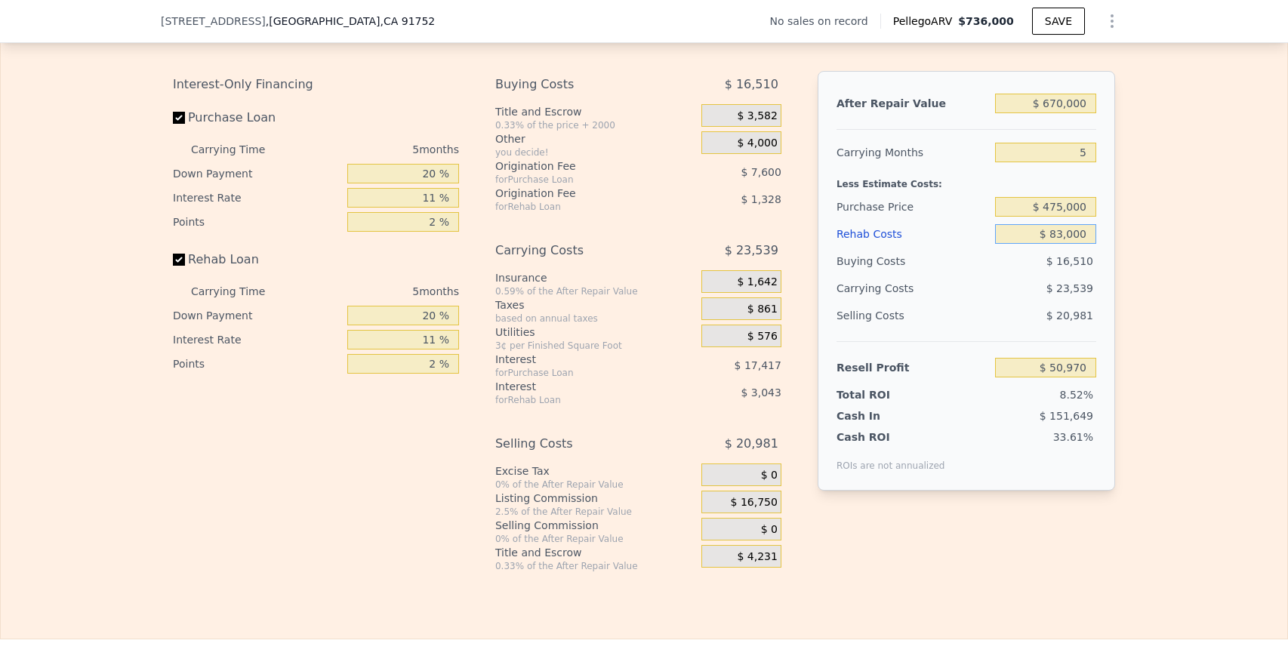
type input "$ 83,000"
click at [1110, 252] on div "After Repair Value $ 670,000 Carrying Months 5 Less Estimate Costs: Purchase Pr…" at bounding box center [966, 281] width 297 height 420
click at [1058, 207] on input "$ 475,000" at bounding box center [1045, 207] width 101 height 20
type input "$ 465,000"
click at [1107, 211] on div "After Repair Value $ 670,000 Carrying Months 5 Less Estimate Costs: Purchase Pr…" at bounding box center [966, 281] width 297 height 420
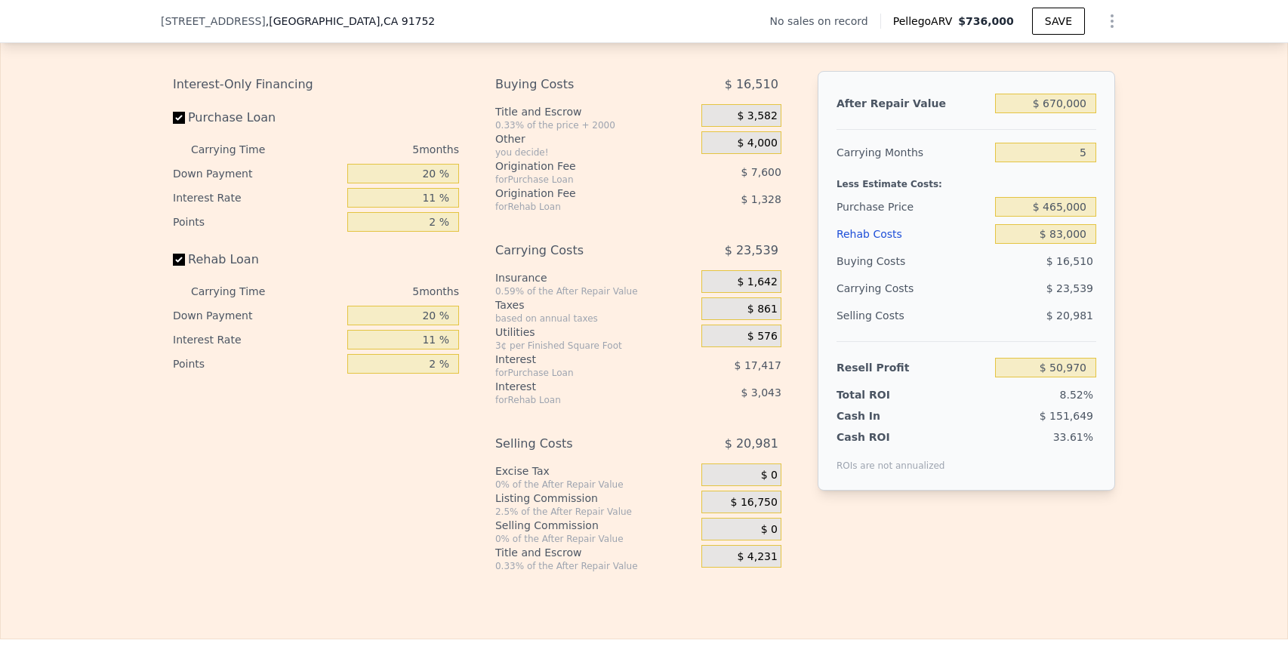
type input "$ 61,529"
click at [1058, 106] on input "$ 670,000" at bounding box center [1045, 104] width 101 height 20
type input "$ 60,000"
type input "-$ 529,695"
type input "$ 680,000"
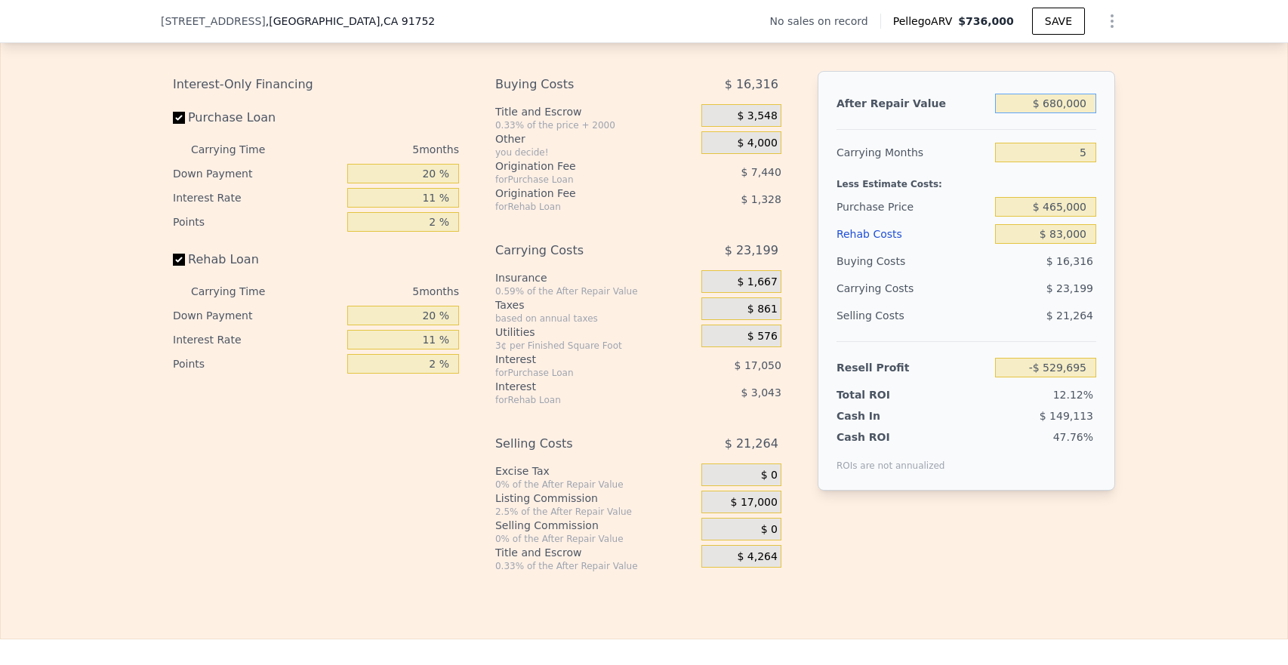
type input "$ 71,221"
type input "$ 680,000"
click at [1100, 137] on div "After Repair Value $ 680,000 Carrying Months 5 Less Estimate Costs: Purchase Pr…" at bounding box center [966, 281] width 297 height 420
click at [1058, 205] on input "$ 465,000" at bounding box center [1045, 207] width 101 height 20
type input "$ 455,000"
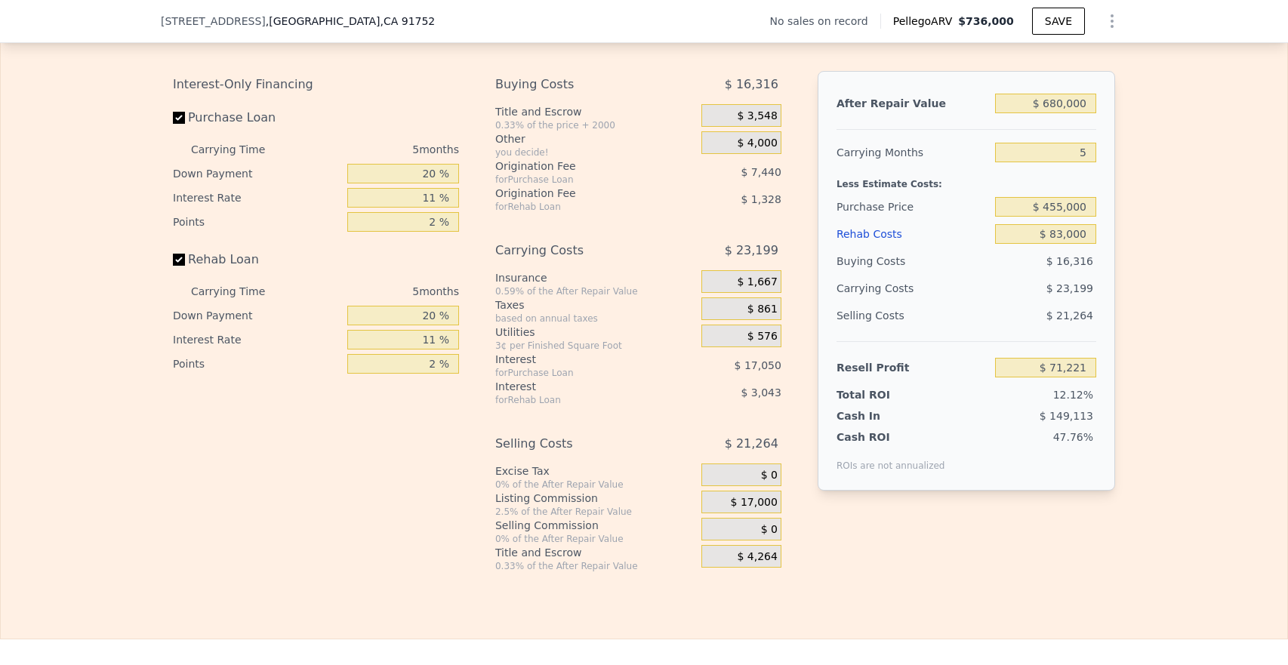
click at [1107, 211] on div "After Repair Value $ 680,000 Carrying Months 5 Less Estimate Costs: Purchase Pr…" at bounding box center [966, 281] width 297 height 420
type input "$ 81,779"
